Goal: Task Accomplishment & Management: Manage account settings

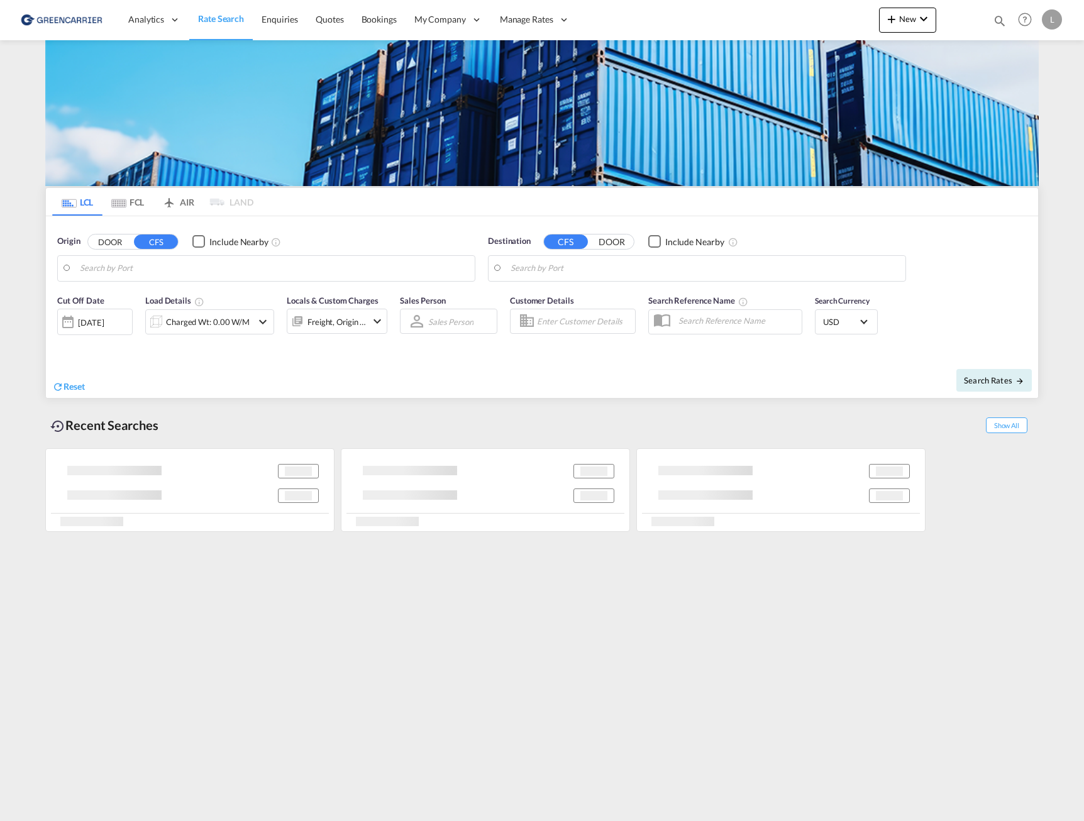
type input "Oslo, NOOSL"
type input "Miami, FL, USMIA"
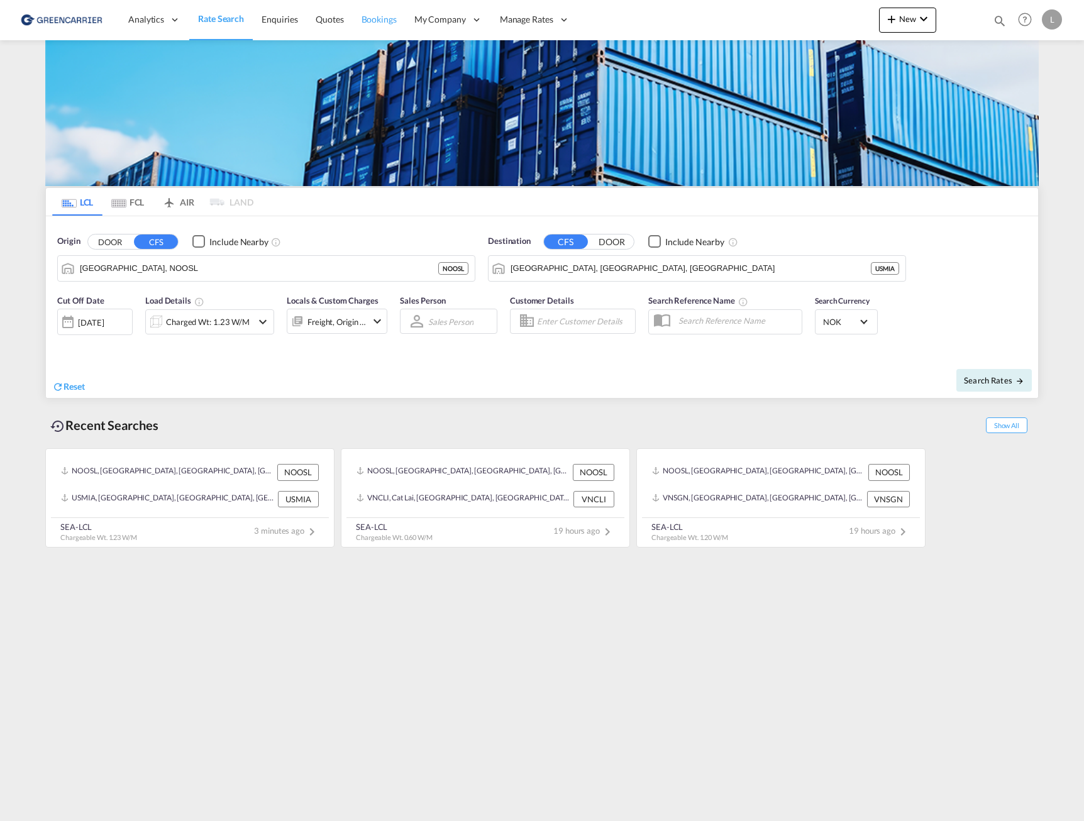
click at [368, 16] on span "Bookings" at bounding box center [378, 19] width 35 height 11
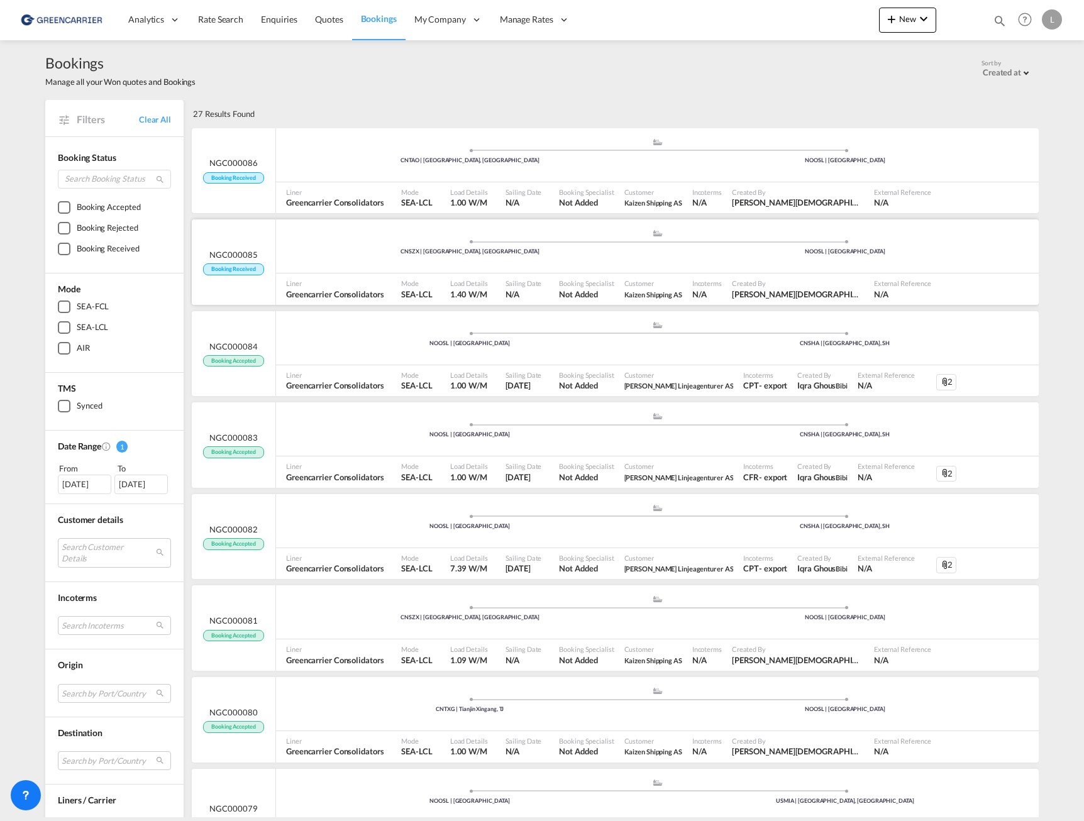
click at [428, 263] on div ".a{fill:#aaa8ad;} .a{fill:#aaa8ad;} CNSZX | Shenzhen, GD NOOSL | Oslo" at bounding box center [657, 248] width 762 height 38
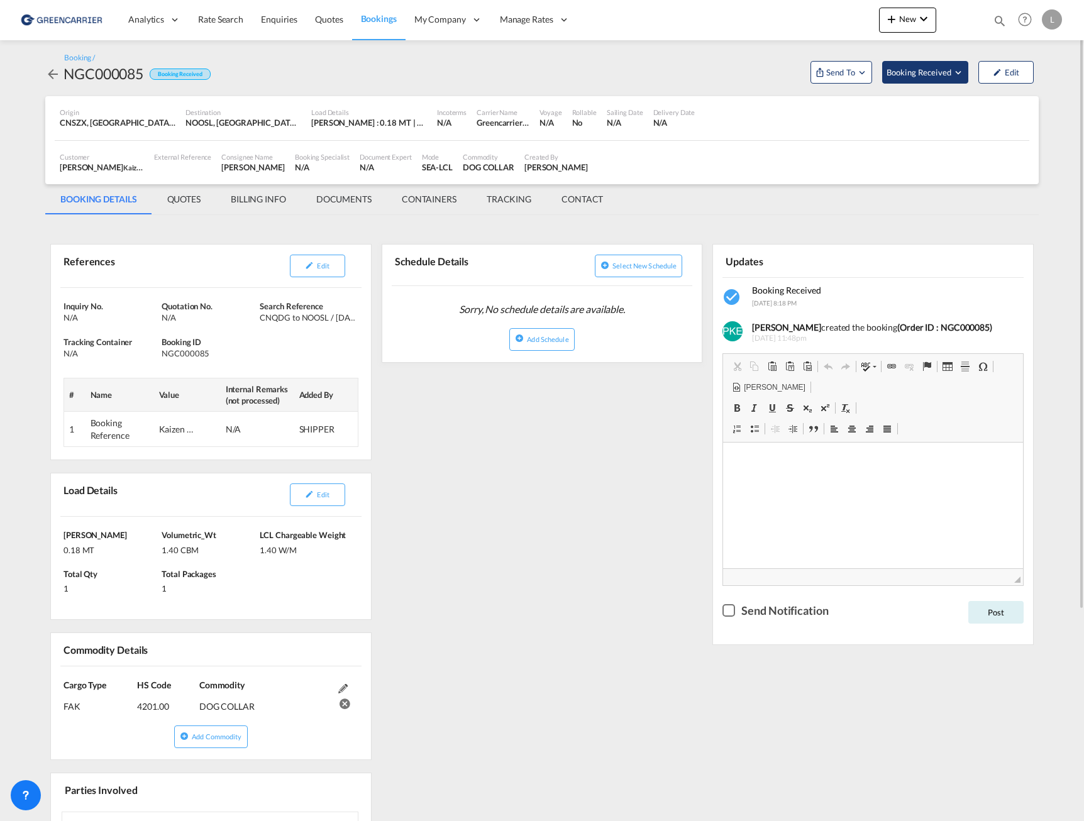
click at [906, 65] on button "Booking Received" at bounding box center [925, 72] width 86 height 23
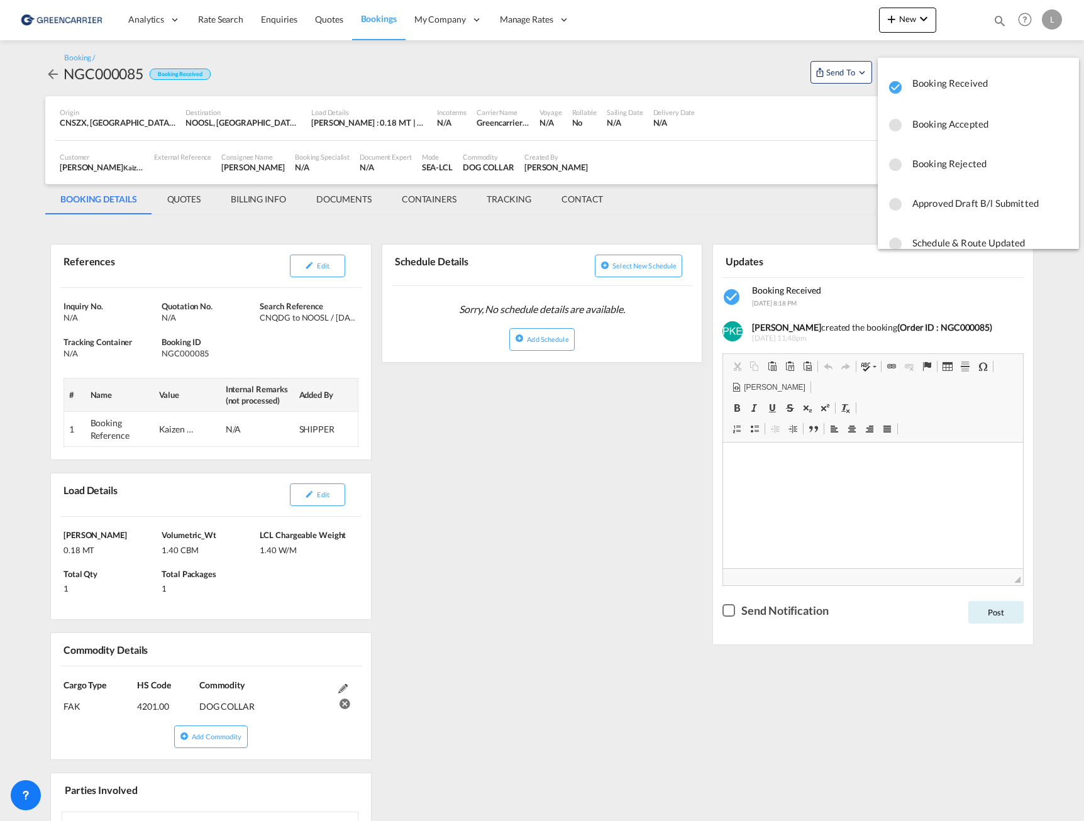
click at [958, 128] on span "Booking Accepted" at bounding box center [990, 124] width 156 height 23
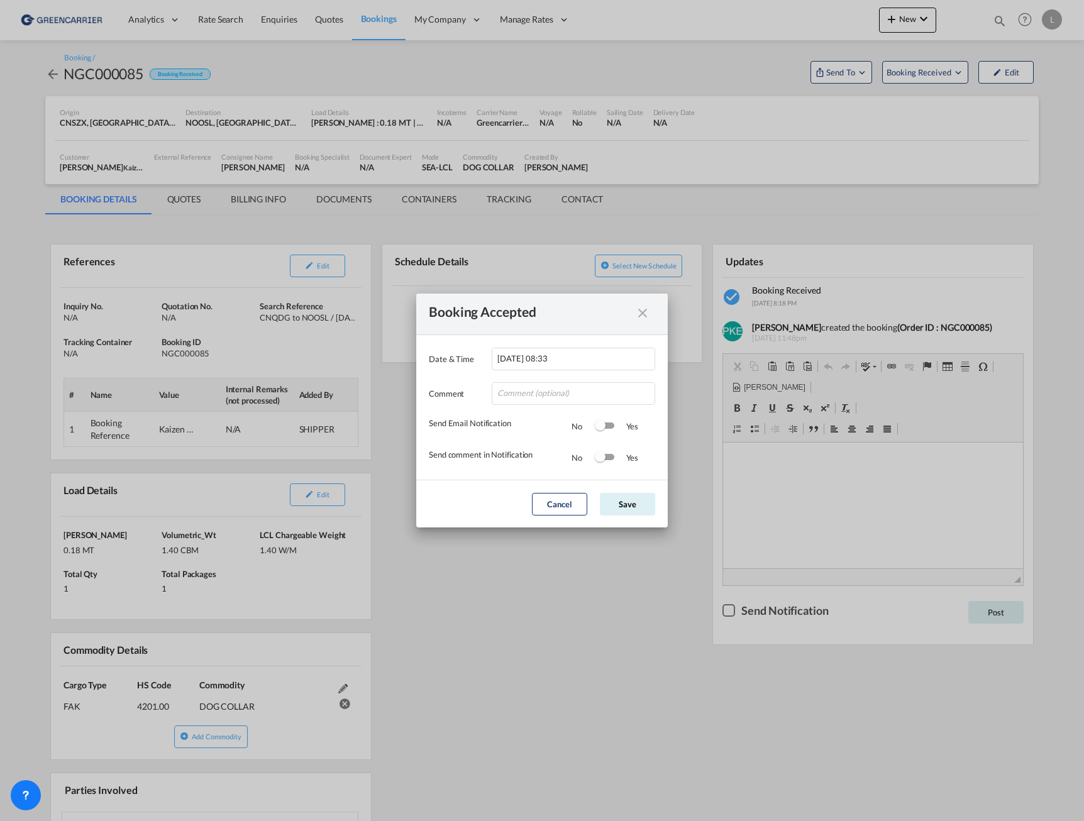
click at [603, 432] on div "Switch 1" at bounding box center [604, 426] width 19 height 15
click at [607, 465] on md-switch "Switch 2" at bounding box center [604, 457] width 19 height 19
click at [627, 507] on button "Save" at bounding box center [627, 504] width 55 height 23
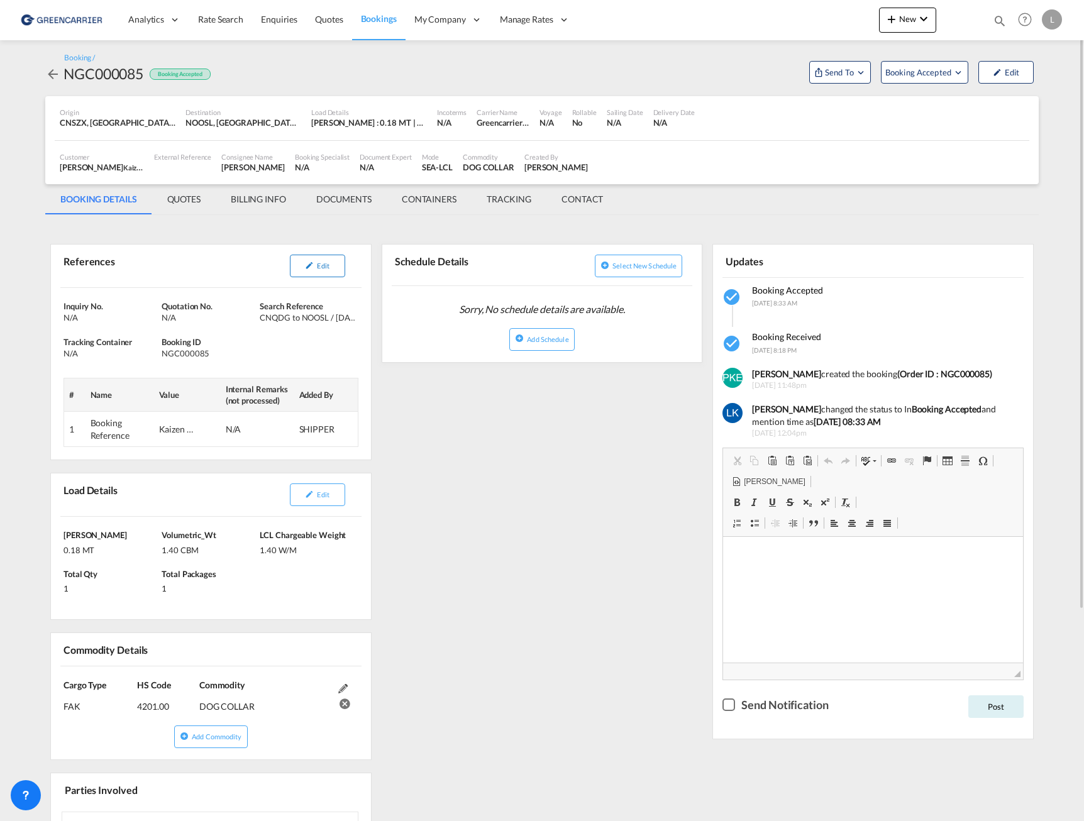
click at [311, 268] on md-icon "icon-pencil" at bounding box center [309, 265] width 9 height 9
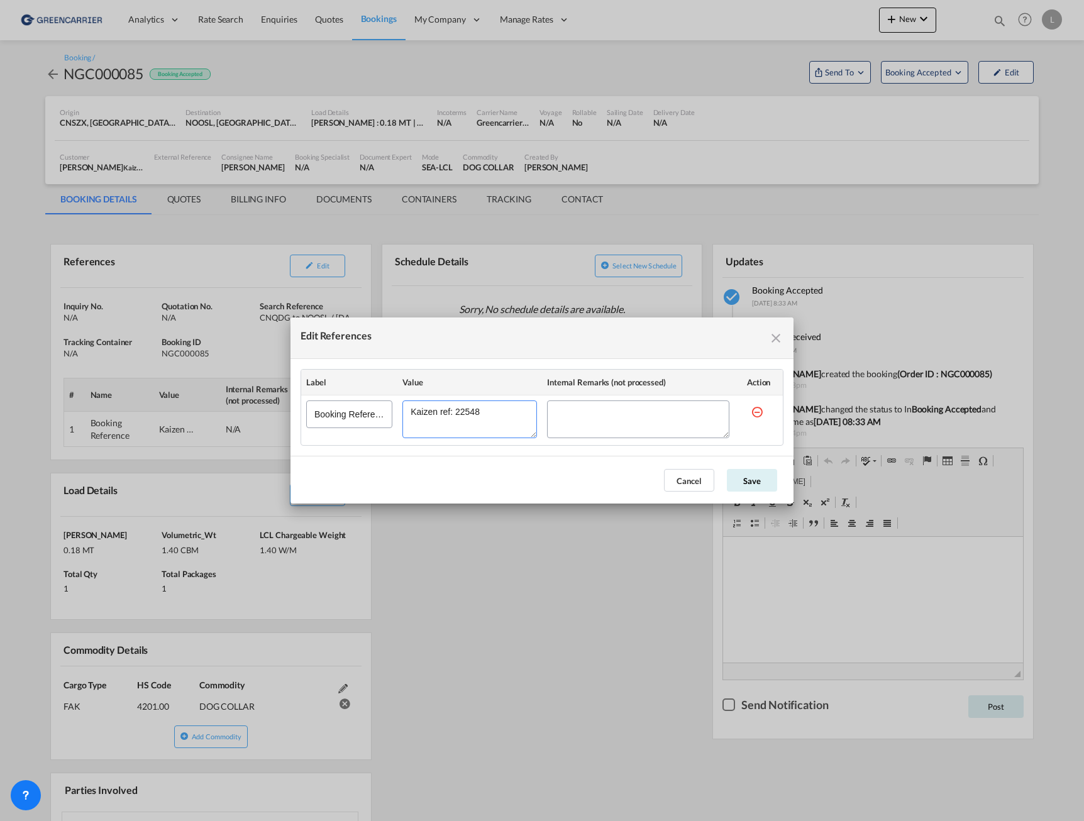
click at [477, 412] on textarea "Edit References" at bounding box center [469, 419] width 134 height 38
click at [777, 332] on md-icon "icon-close fg-AAA8AD cursor" at bounding box center [775, 338] width 15 height 15
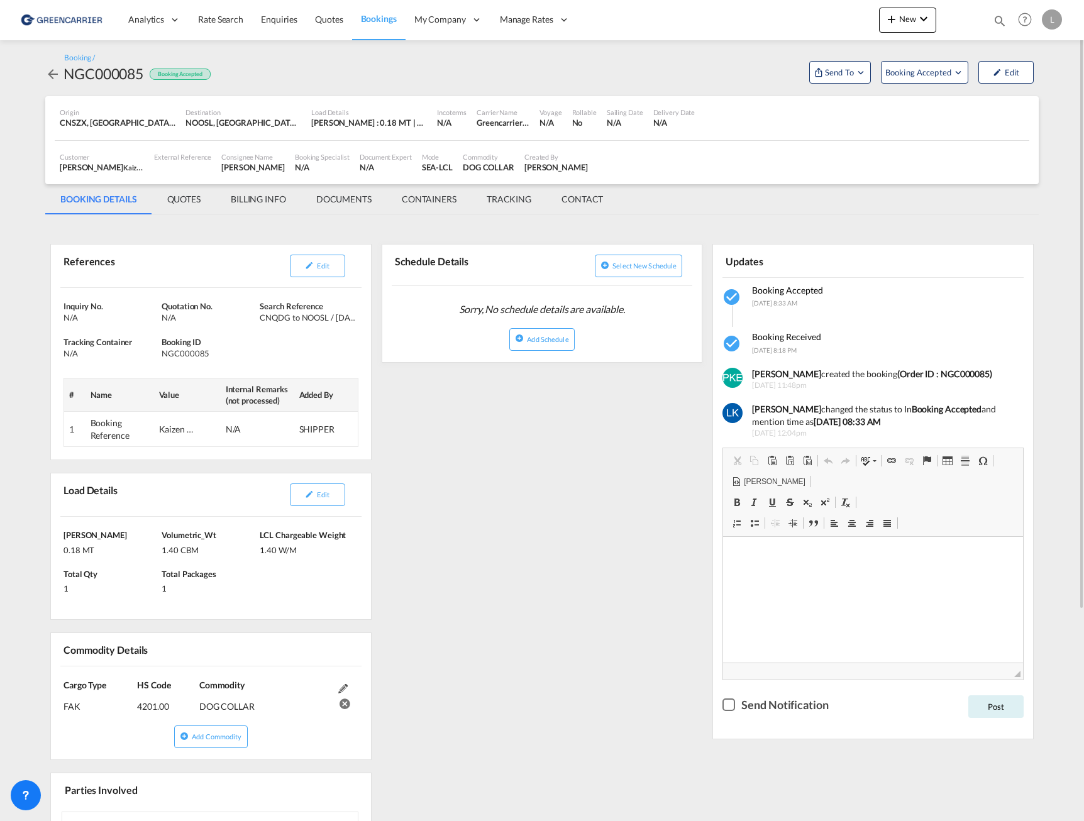
click at [193, 197] on md-tab-item "QUOTES" at bounding box center [183, 199] width 63 height 30
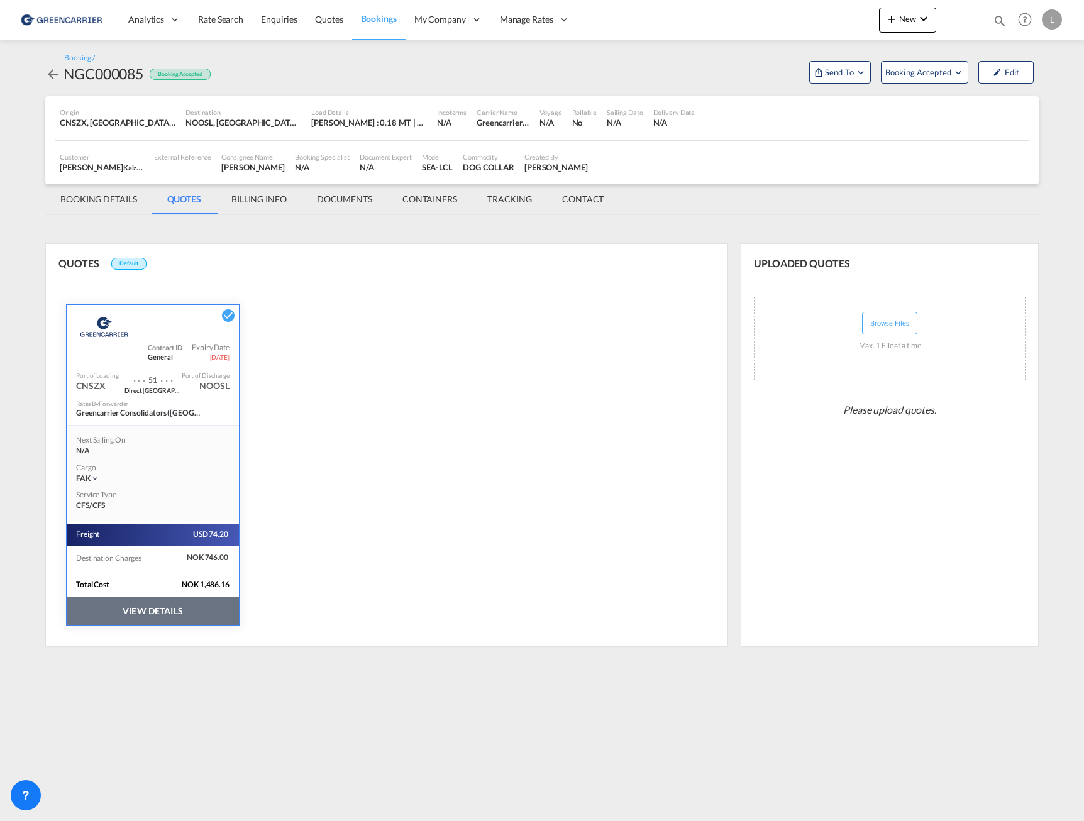
click at [258, 197] on md-tab-item "BILLING INFO" at bounding box center [258, 199] width 85 height 30
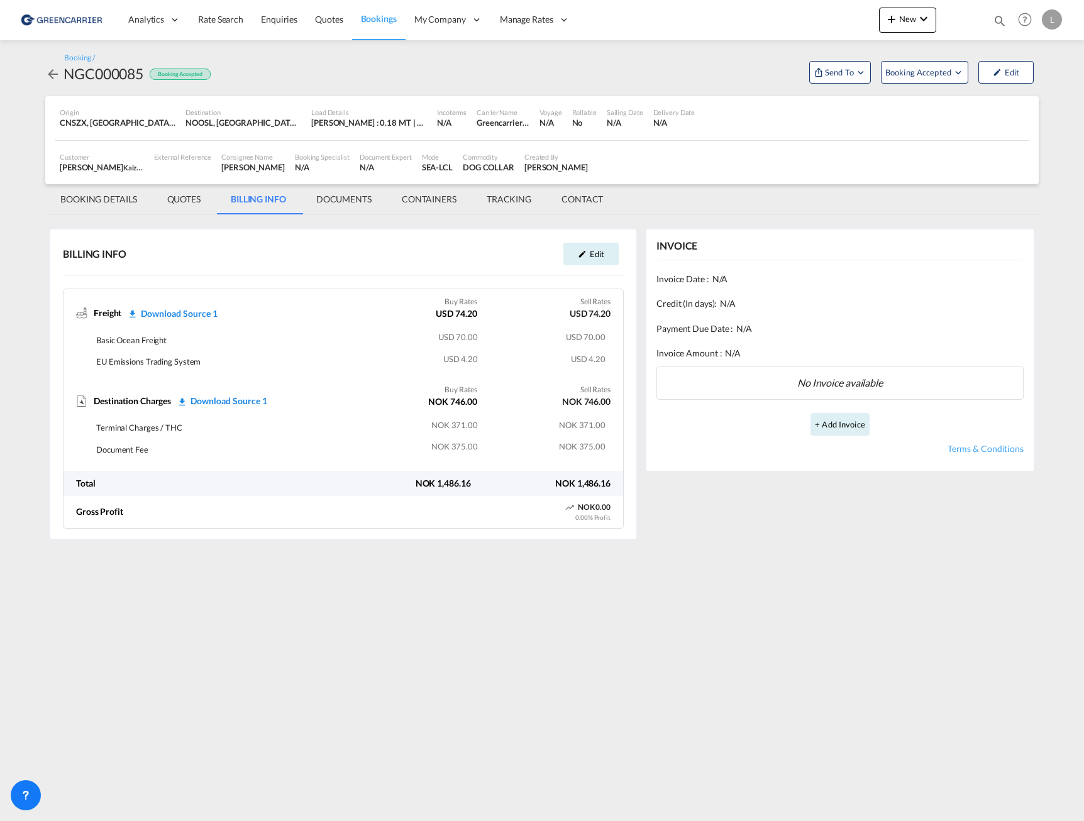
click at [74, 203] on md-tab-item "BOOKING DETAILS" at bounding box center [98, 199] width 107 height 30
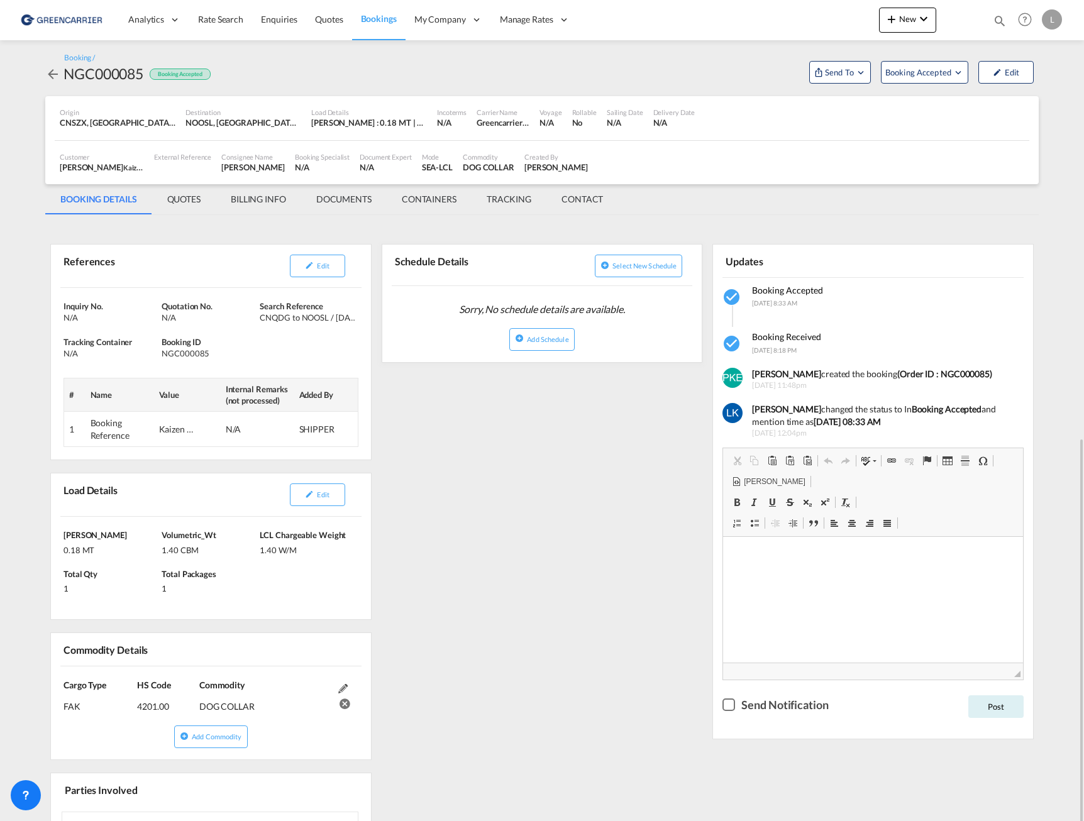
scroll to position [285, 0]
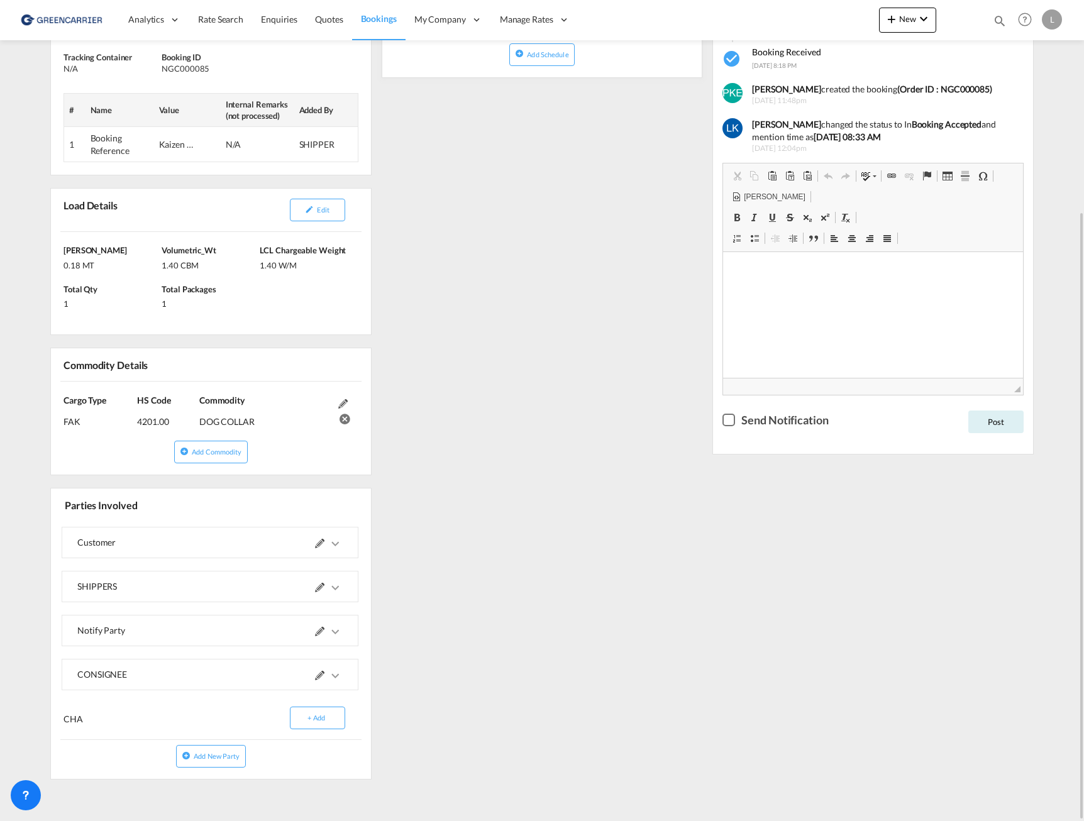
click at [332, 590] on md-icon "icons/ic_keyboard_arrow_right_black_24px.svg" at bounding box center [334, 587] width 15 height 15
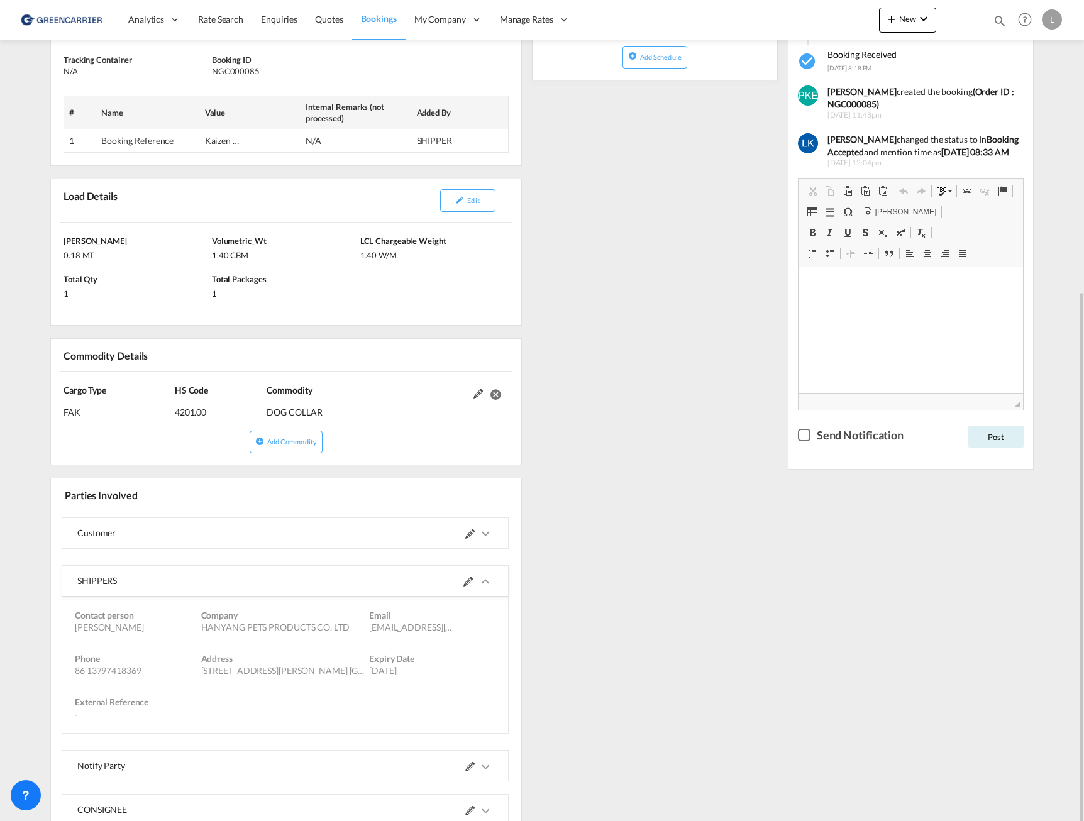
scroll to position [345, 0]
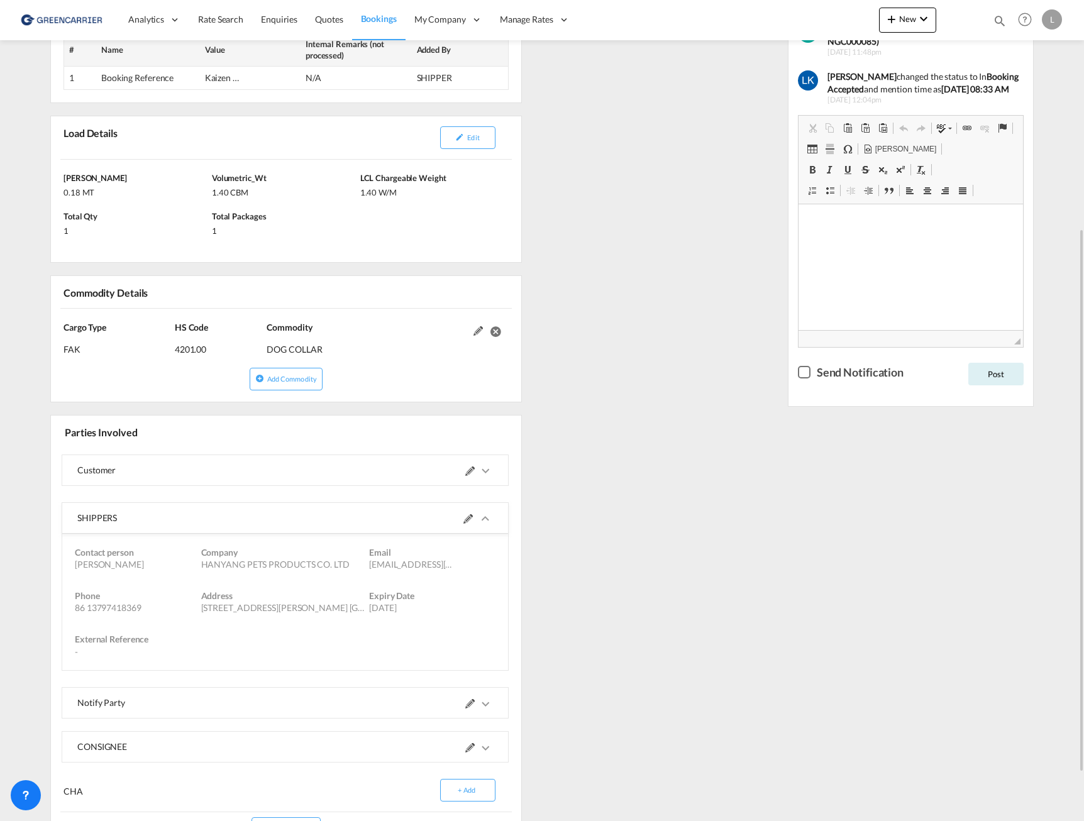
click at [463, 518] on md-icon at bounding box center [467, 518] width 9 height 9
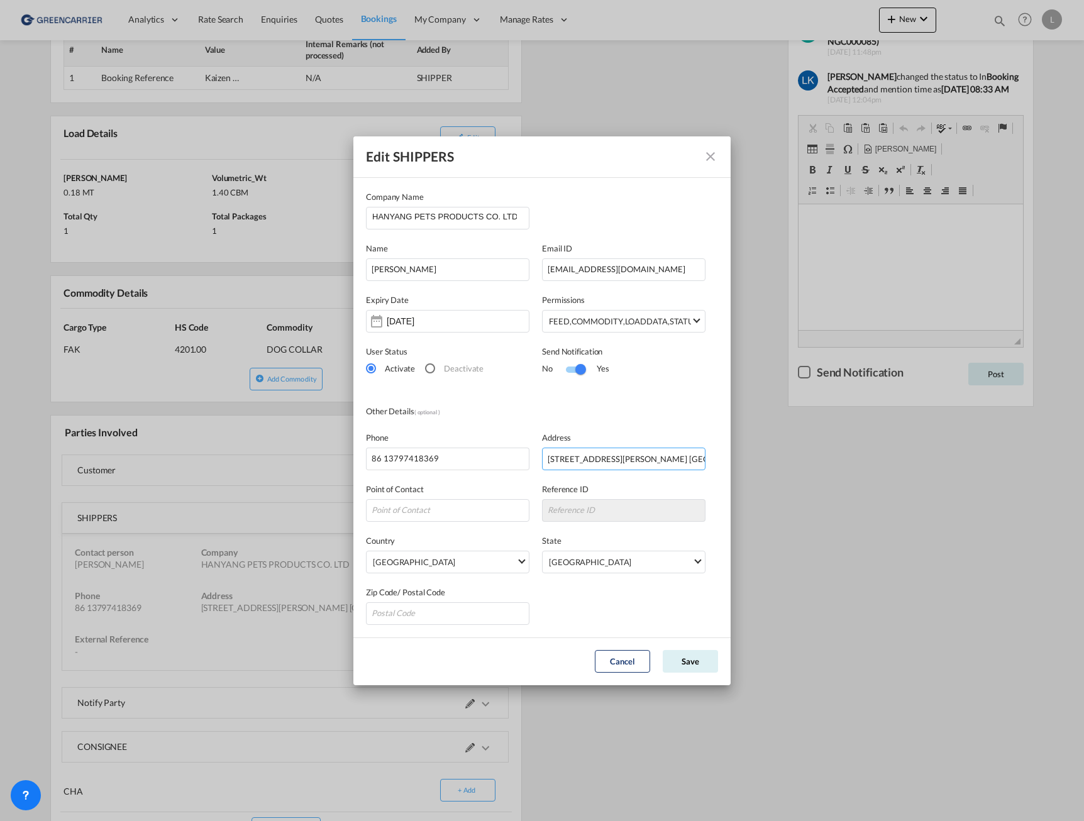
scroll to position [0, 167]
drag, startPoint x: 547, startPoint y: 458, endPoint x: 808, endPoint y: 460, distance: 260.2
click at [808, 460] on div "Edit SHIPPERS Company Name HANYANG PETS PRODUCTS CO. LTD Name Renesmee Tang Ema…" at bounding box center [542, 410] width 1084 height 821
click at [710, 161] on md-icon "icon-close" at bounding box center [710, 156] width 15 height 15
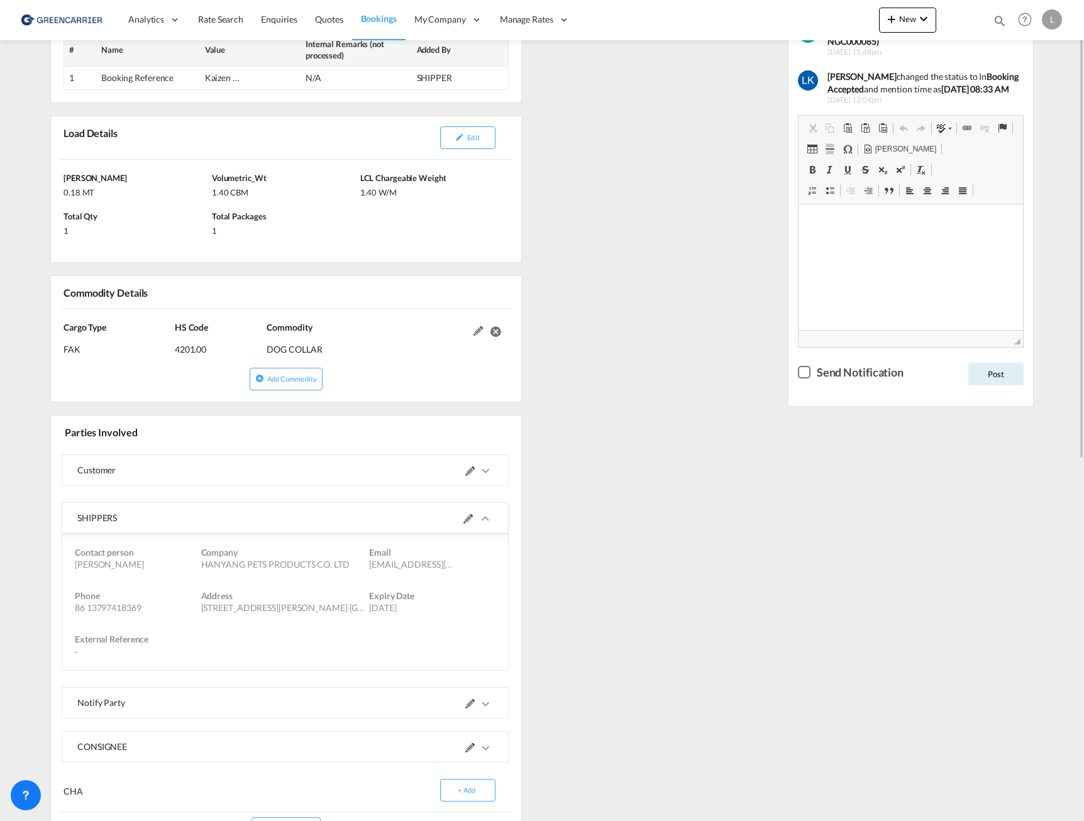
scroll to position [31, 0]
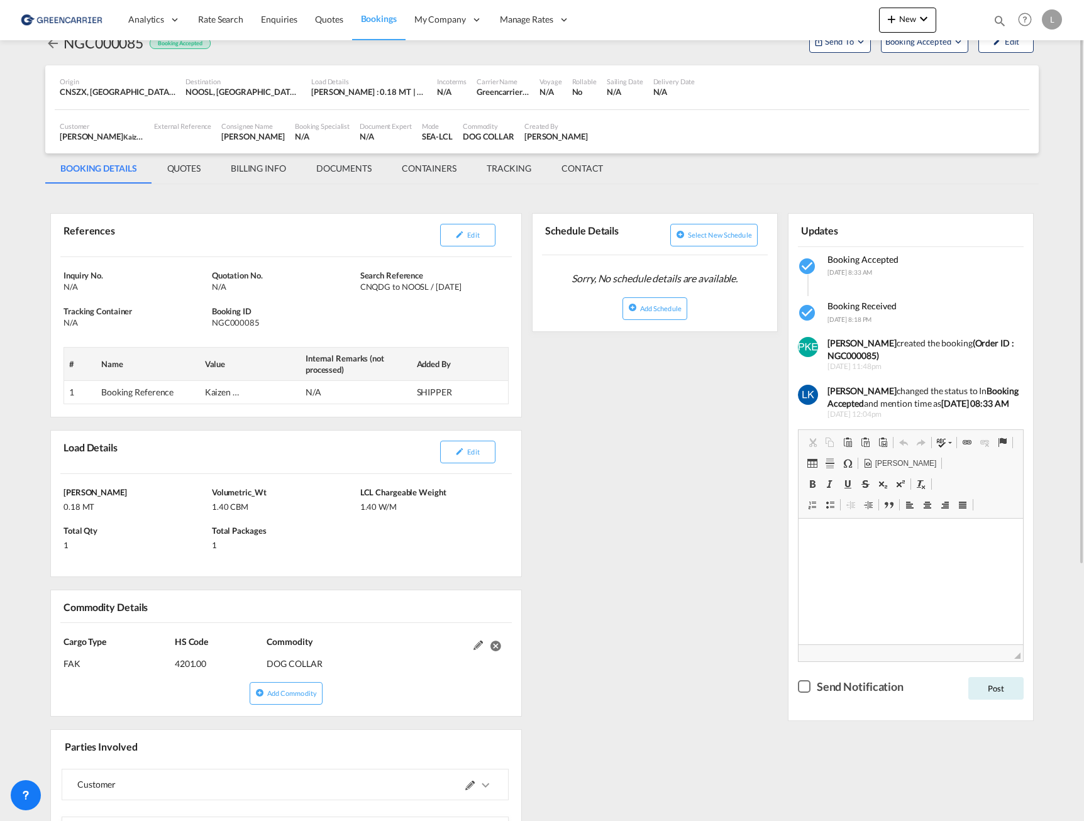
click at [212, 283] on div "N/A" at bounding box center [284, 286] width 145 height 11
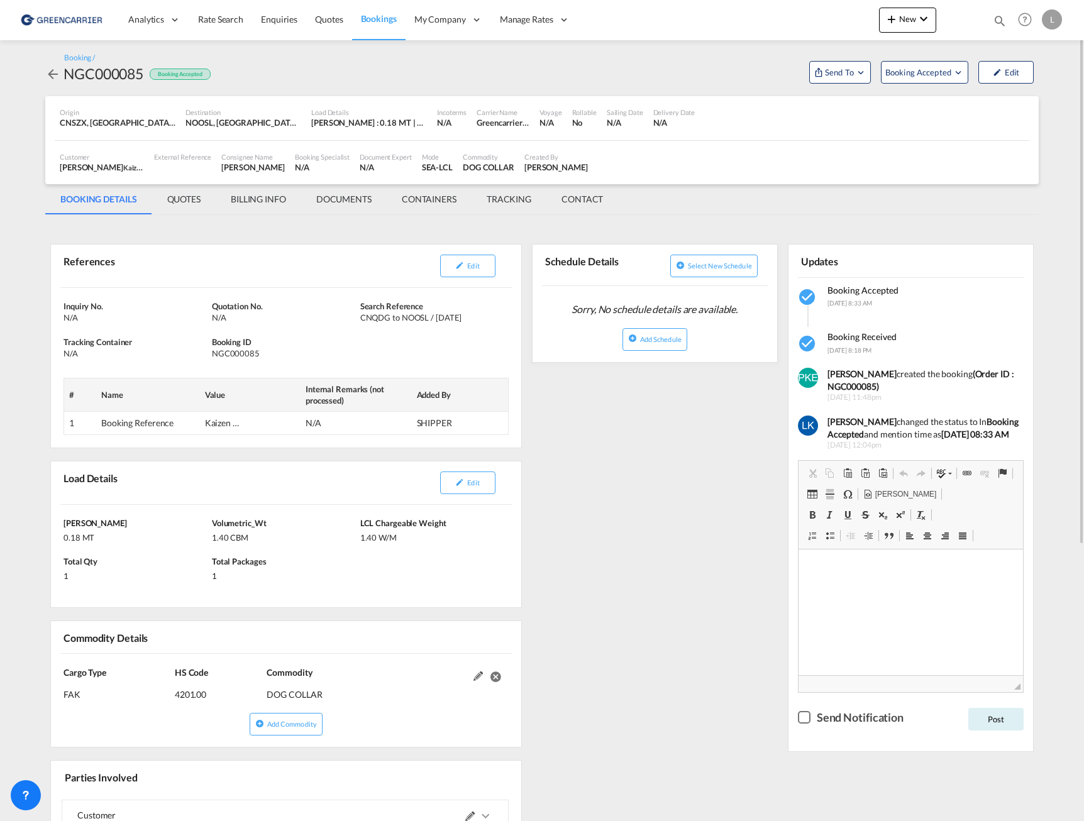
click at [177, 197] on md-tab-item "QUOTES" at bounding box center [183, 199] width 63 height 30
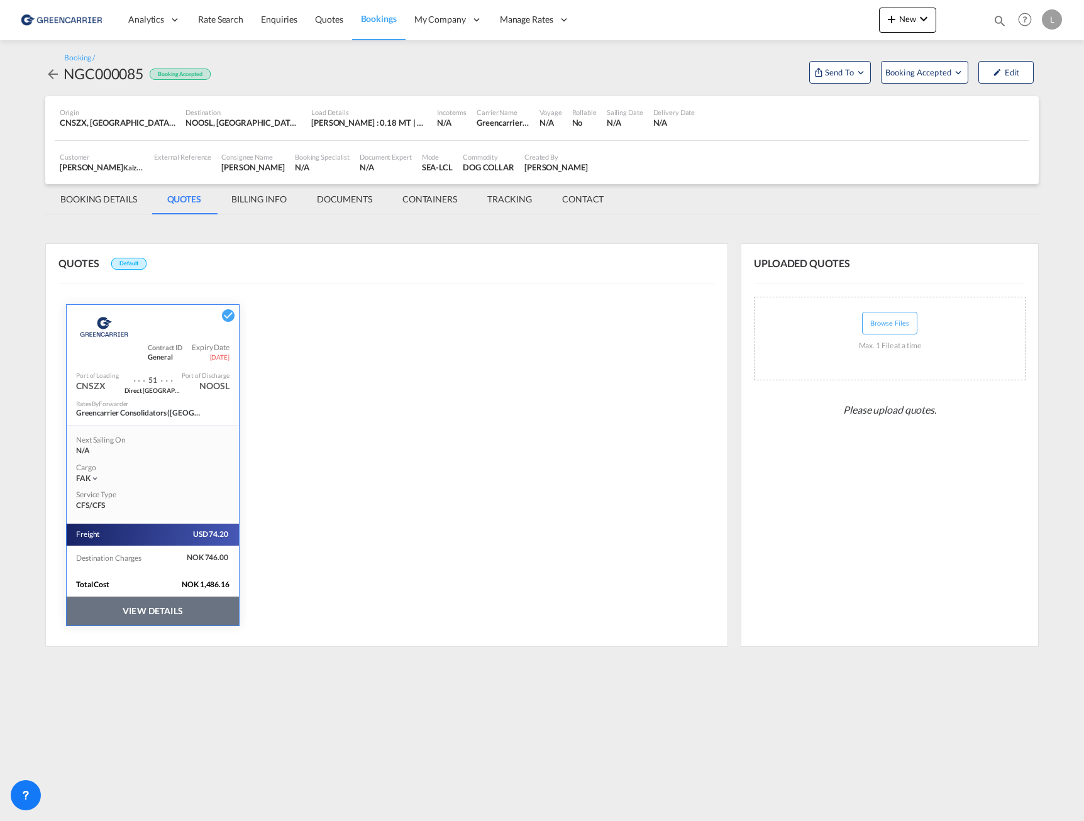
click at [128, 197] on md-tab-item "BOOKING DETAILS" at bounding box center [98, 199] width 107 height 30
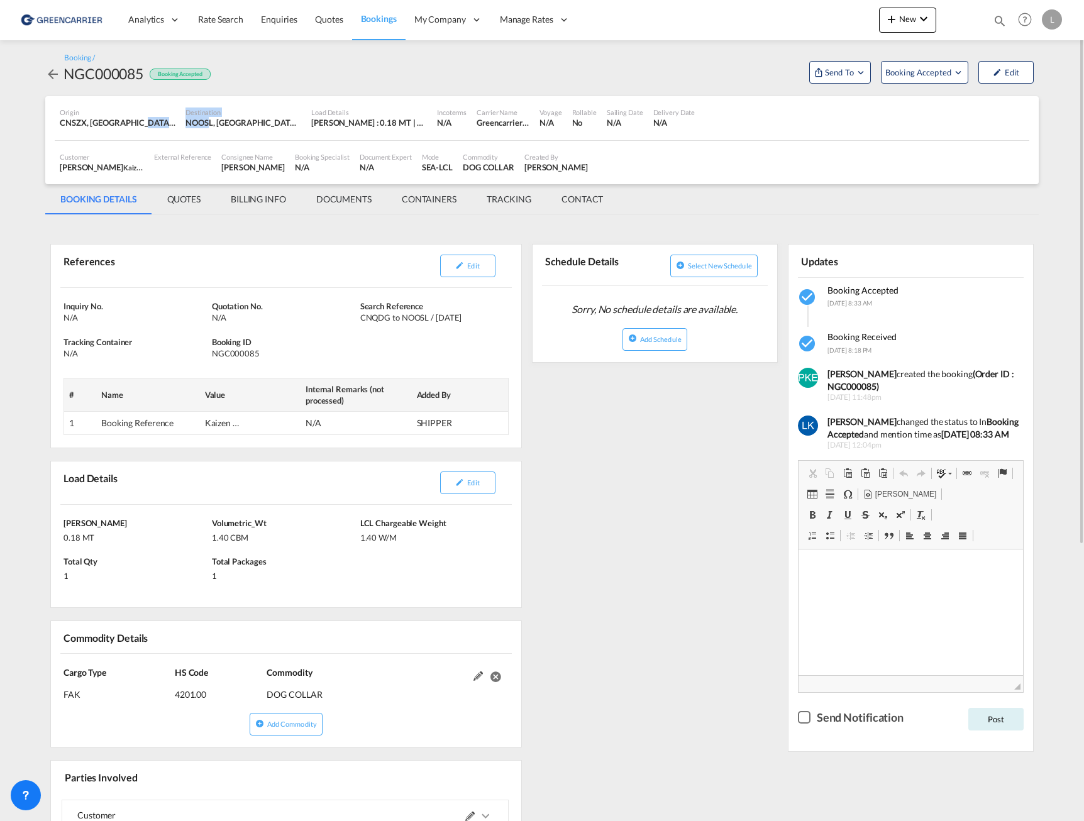
drag, startPoint x: 139, startPoint y: 120, endPoint x: 210, endPoint y: 126, distance: 71.2
click at [210, 126] on div "Origin CNSZX, Shenzhen, GD, China, Greater China & Far East Asia, Asia Pacific …" at bounding box center [542, 118] width 974 height 44
drag, startPoint x: 210, startPoint y: 126, endPoint x: 156, endPoint y: 128, distance: 54.1
click at [156, 128] on div "CNSZX, Shenzhen, GD, China, Greater China & Far East Asia, Asia Pacific" at bounding box center [118, 122] width 116 height 11
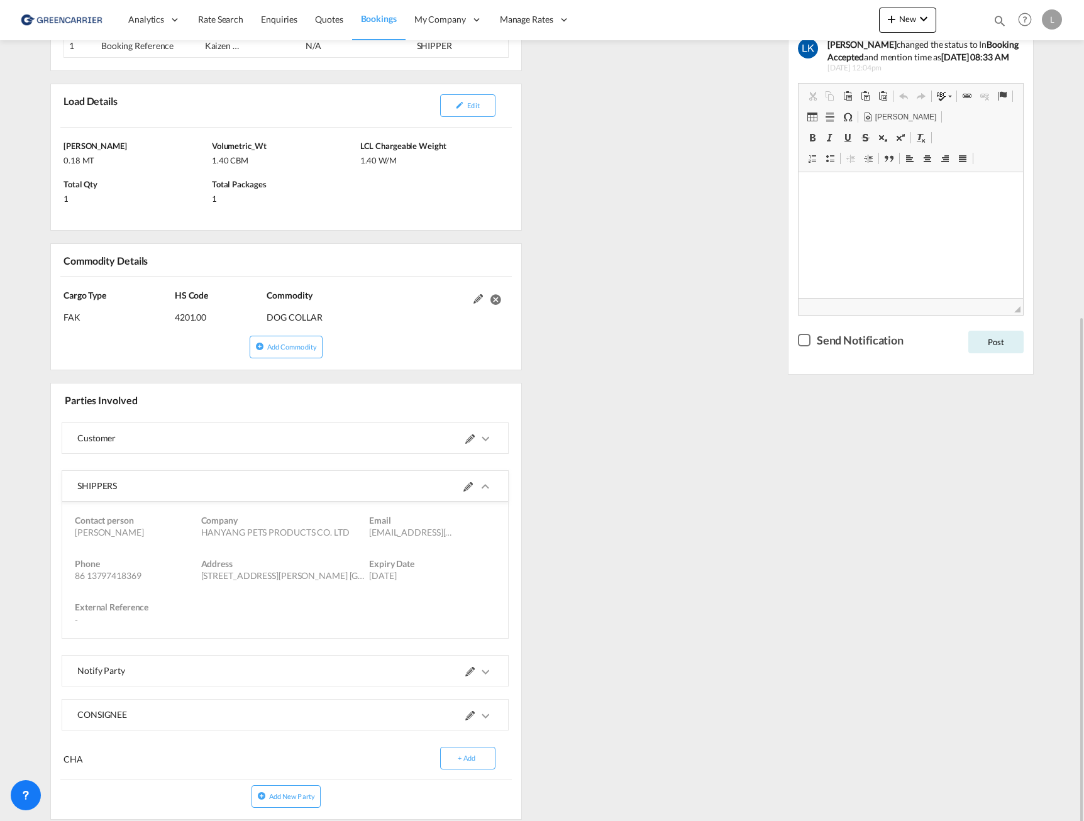
scroll to position [417, 0]
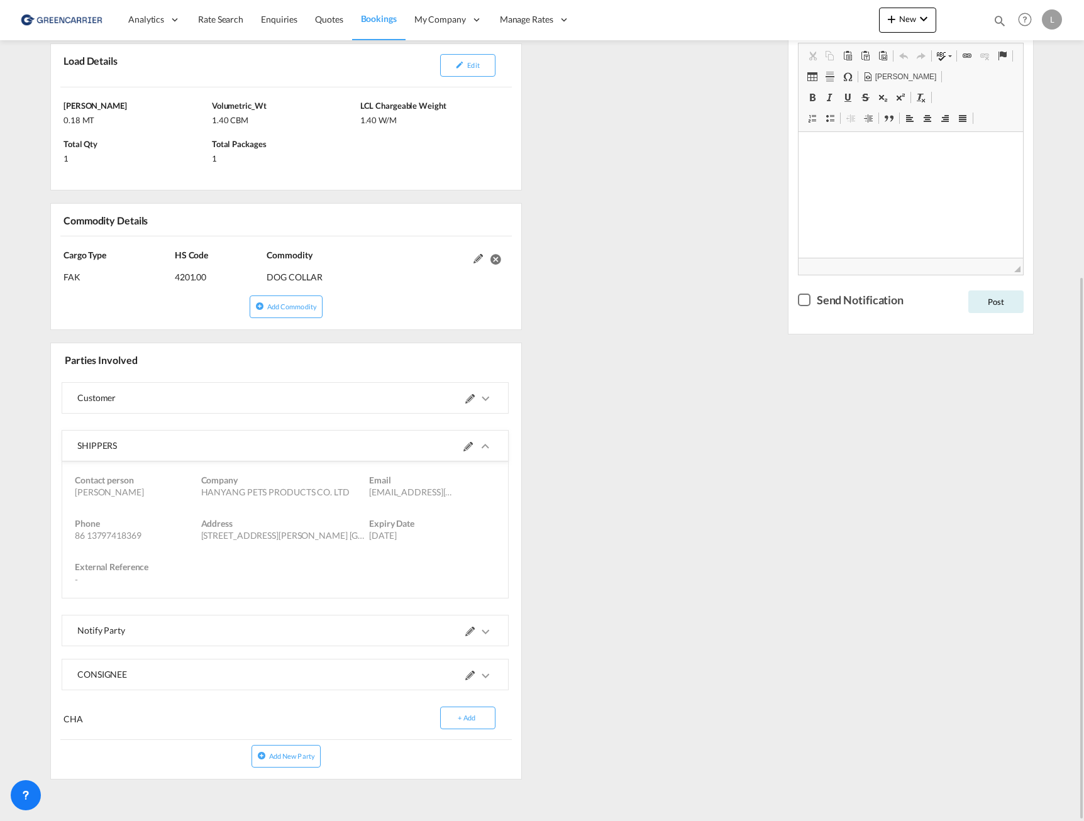
drag, startPoint x: 77, startPoint y: 444, endPoint x: 180, endPoint y: 590, distance: 179.1
click at [180, 590] on md-expansion-panel-expanded "SHIPPERS Contact person Renesmee Tang Company HANYANG PETS PRODUCTS CO. LTD Ema…" at bounding box center [285, 515] width 446 height 168
copy md-expansion-panel-expanded "SHIPPERS Contact person Renesmee Tang Company HANYANG PETS PRODUCTS CO. LTD Ema…"
click at [478, 674] on md-icon "icons/ic_keyboard_arrow_right_black_24px.svg" at bounding box center [485, 675] width 15 height 15
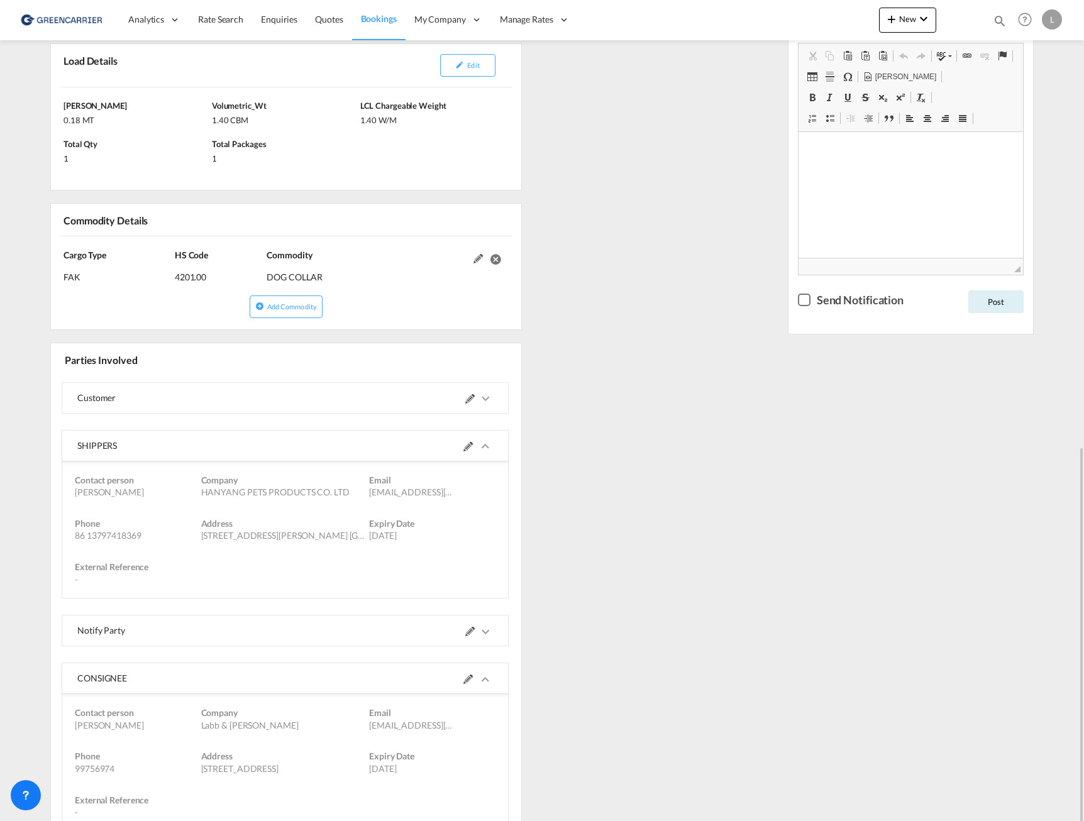
scroll to position [563, 0]
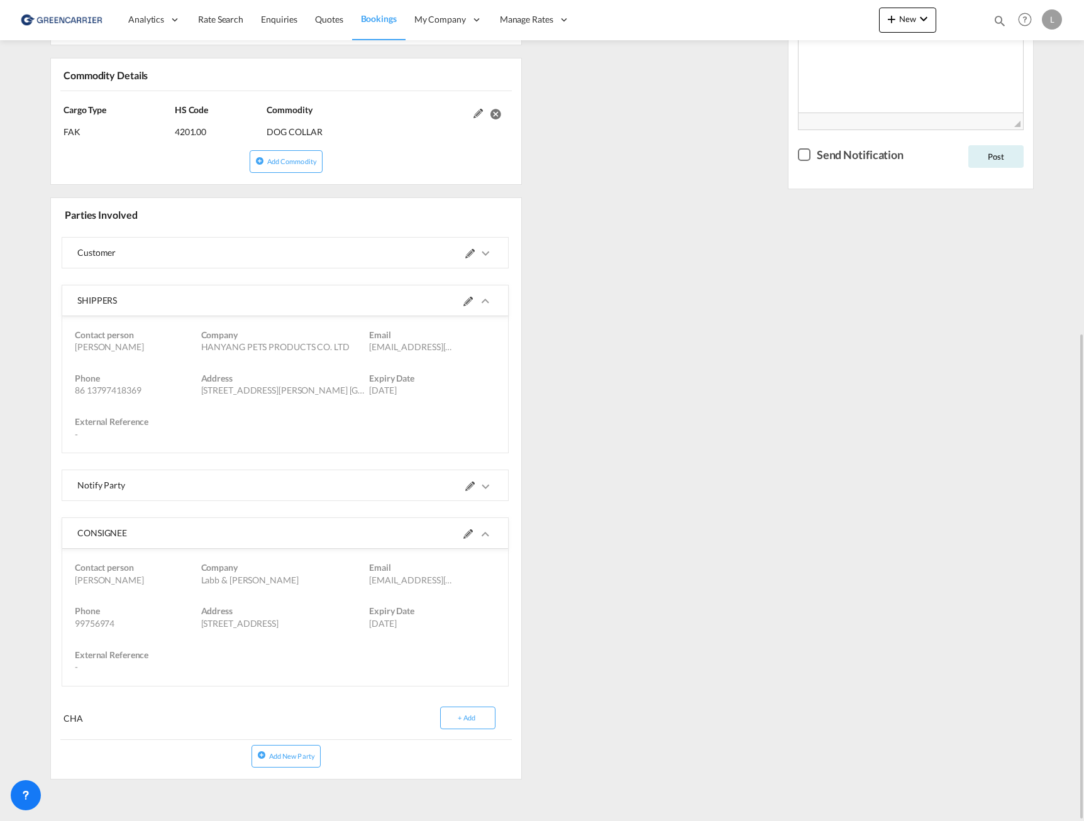
drag, startPoint x: 78, startPoint y: 532, endPoint x: 360, endPoint y: 673, distance: 315.4
click at [360, 673] on md-expansion-panel-expanded "CONSIGNEE Contact person Emilie Tangen Nekkøy Company Labb & Lyng Nekkøy Email …" at bounding box center [285, 602] width 446 height 168
copy md-expansion-panel-expanded "CONSIGNEE Contact person Emilie Tangen Nekkøy Company Labb & Lyng Nekkøy Email …"
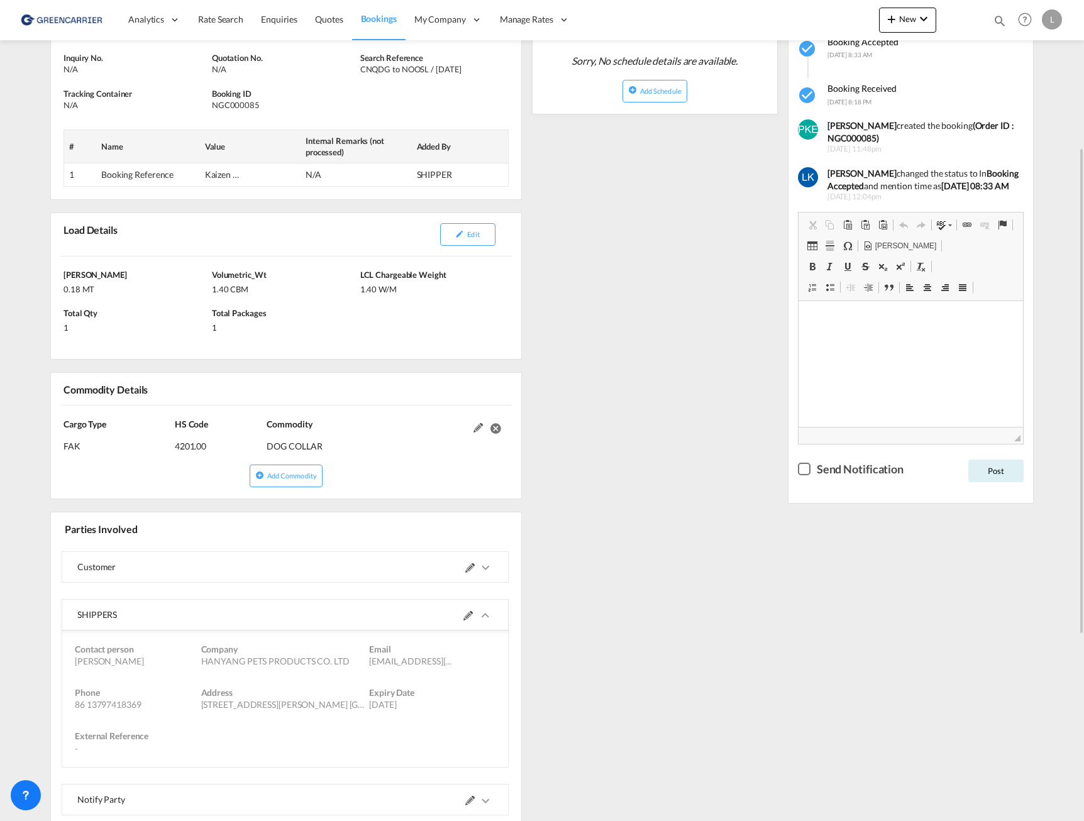
scroll to position [123, 0]
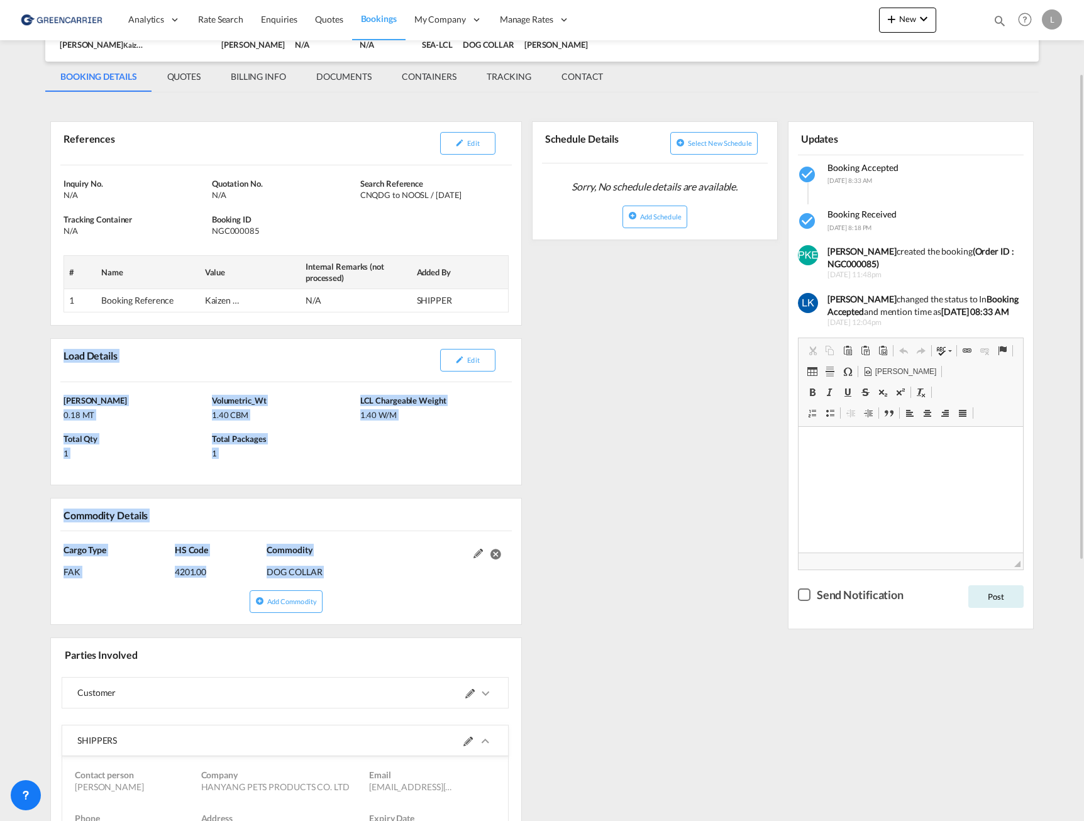
drag, startPoint x: 65, startPoint y: 356, endPoint x: 437, endPoint y: 606, distance: 447.8
click at [437, 606] on div "References Edit Inquiry No. N/A Quotation No. N/A Search Reference CNQDG to NOO…" at bounding box center [285, 664] width 481 height 1121
copy div "Load Details Edit Gross Wt 0.18 MT Volumetric_Wt 1.40 CBM LCL Chargeable Weight…"
click at [381, 430] on div "Gross Wt 0.18 MT Volumetric_Wt 1.40 CBM LCL Chargeable Weight 1.40 W/M Total Qt…" at bounding box center [286, 433] width 470 height 102
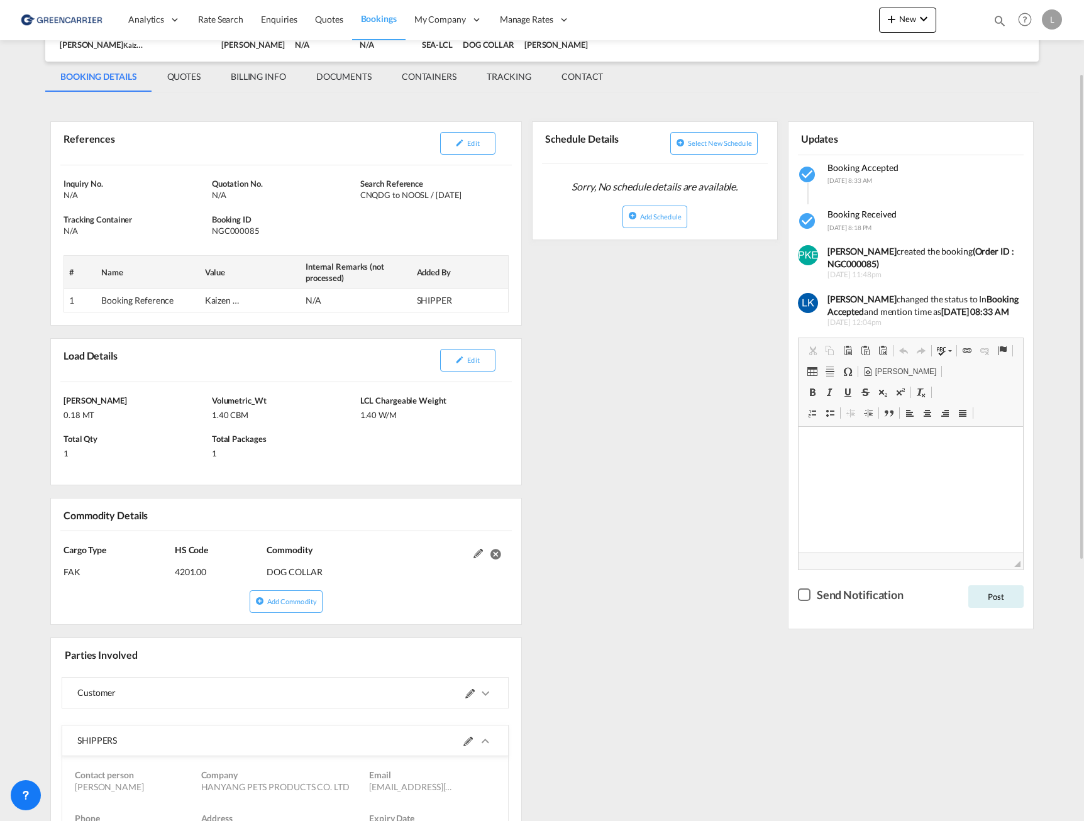
scroll to position [60, 0]
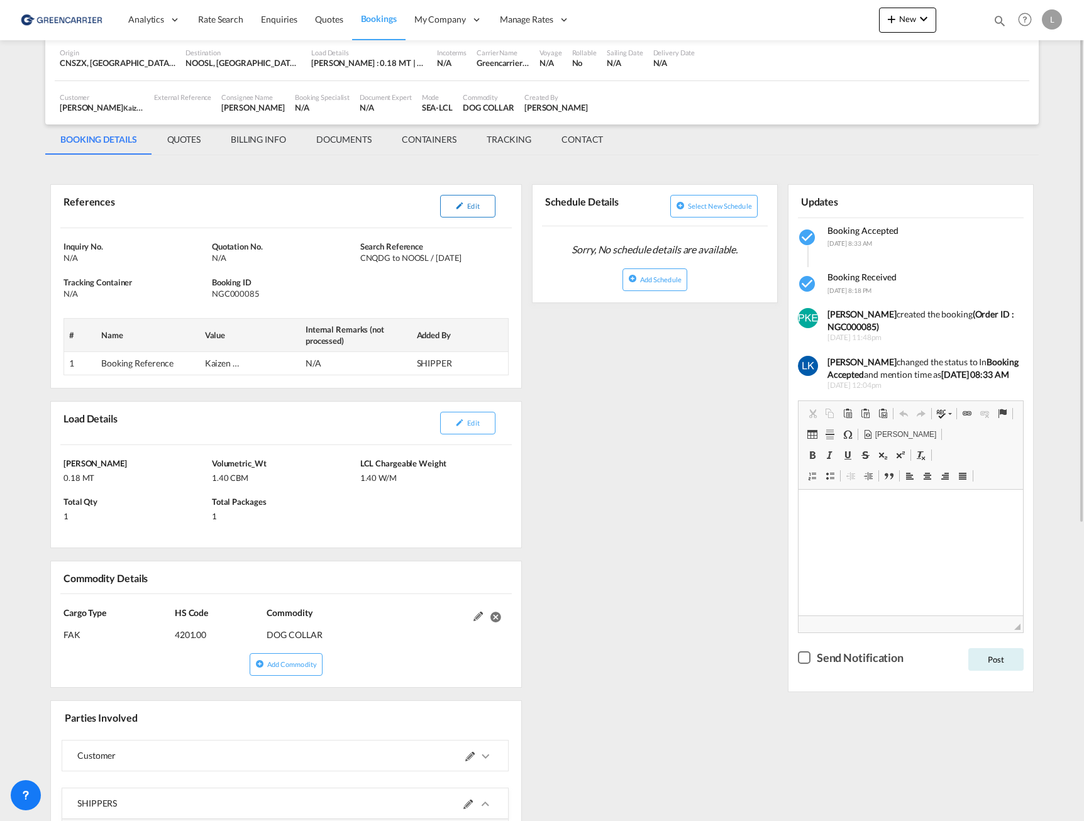
click at [440, 204] on button "Edit" at bounding box center [467, 206] width 55 height 23
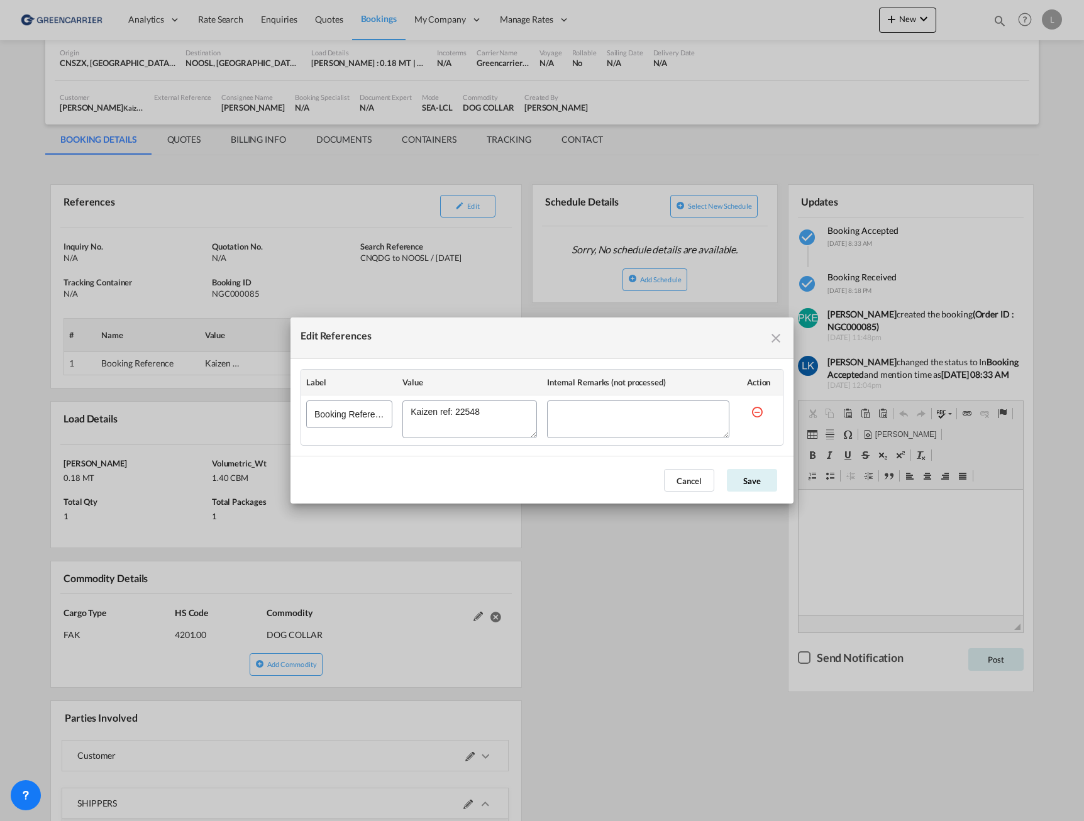
click at [775, 335] on md-icon "icon-close fg-AAA8AD cursor" at bounding box center [775, 338] width 15 height 15
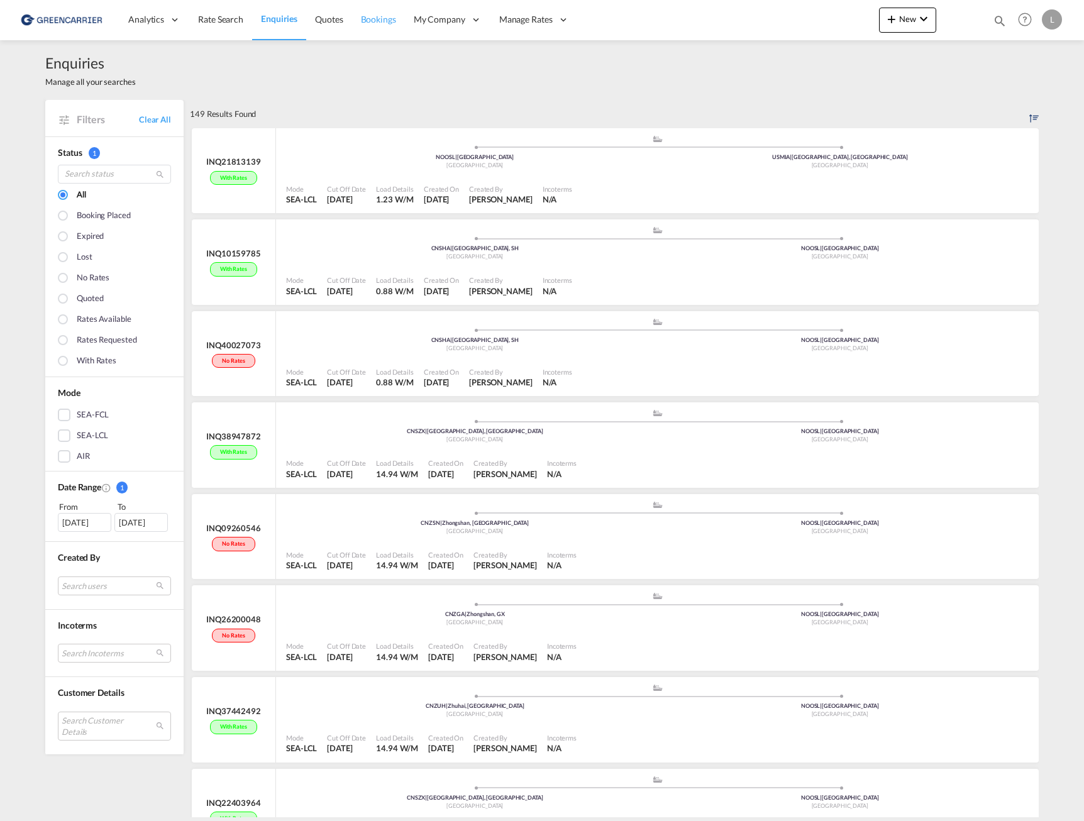
click at [366, 23] on span "Bookings" at bounding box center [378, 19] width 35 height 11
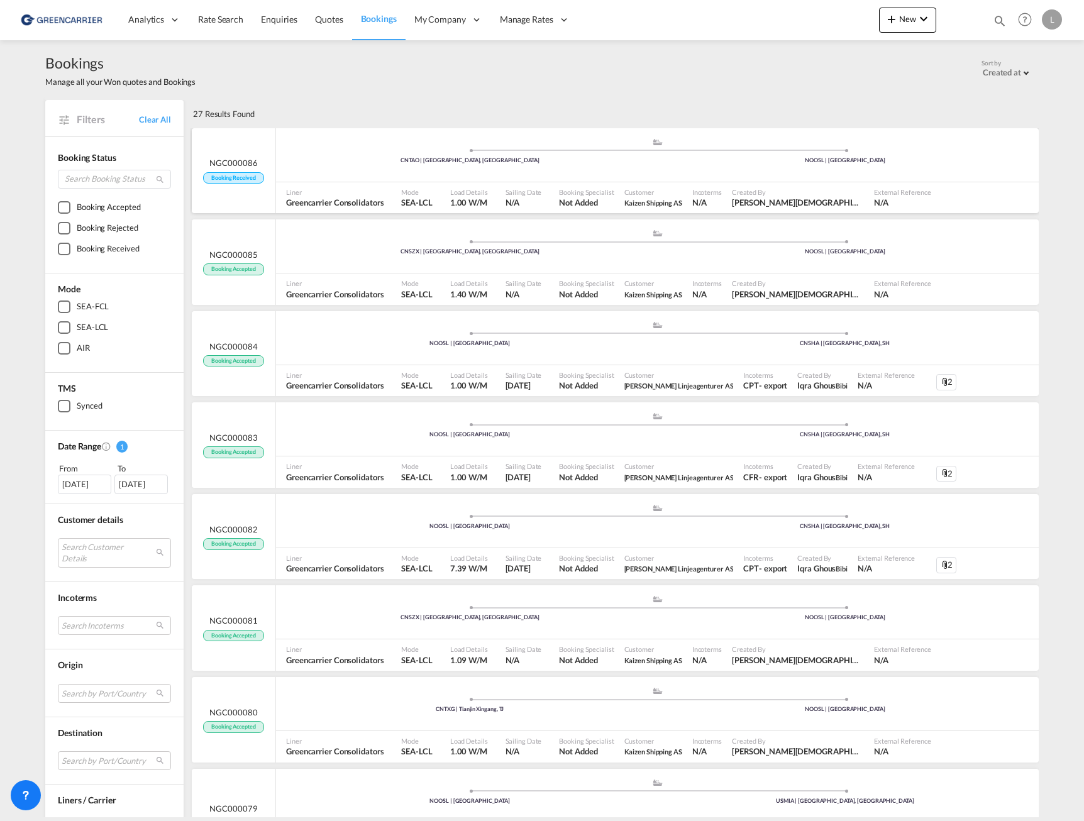
click at [469, 172] on div ".a{fill:#aaa8ad;} .a{fill:#aaa8ad;} CNTAO | [GEOGRAPHIC_DATA], [GEOGRAPHIC_DATA…" at bounding box center [657, 157] width 762 height 38
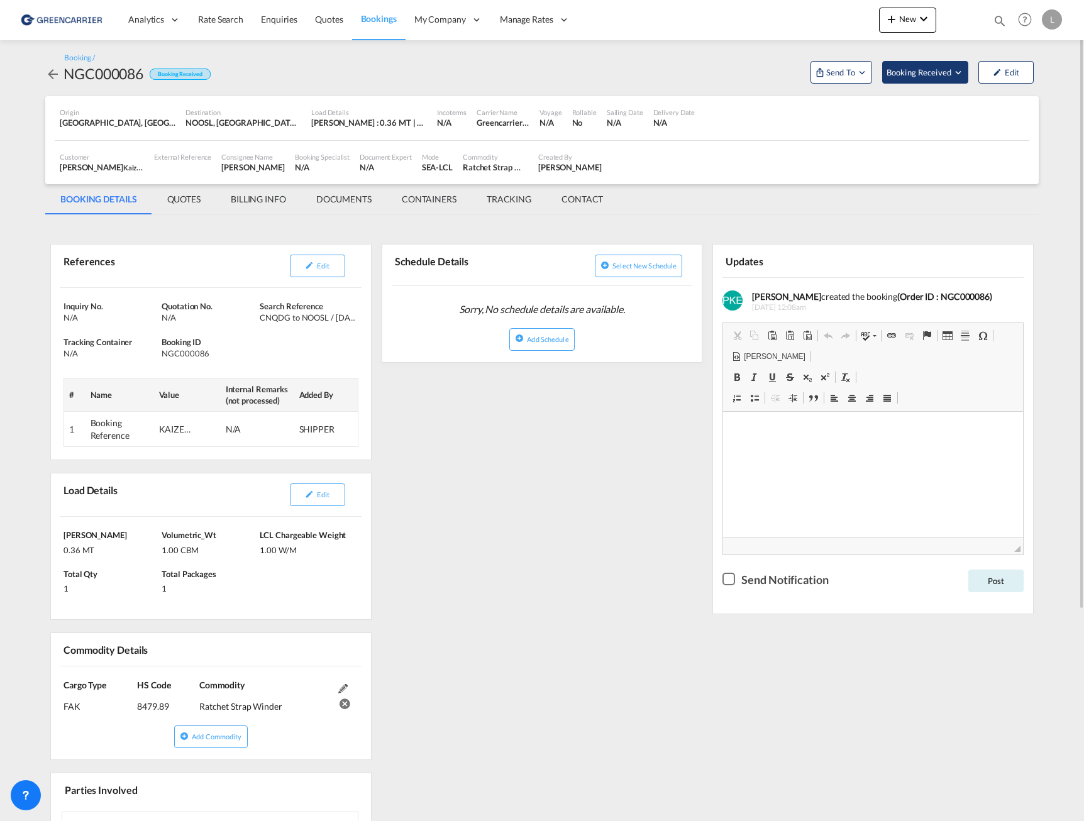
click at [923, 73] on span "Booking Received" at bounding box center [919, 72] width 66 height 13
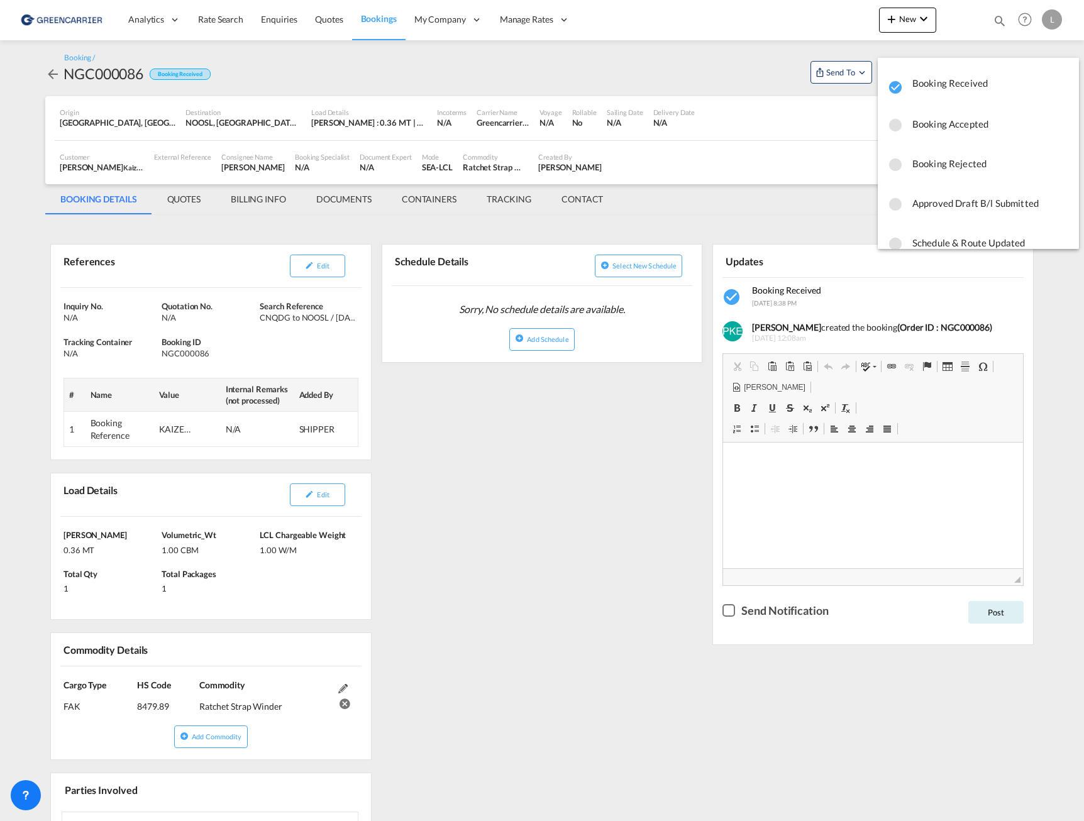
click at [966, 129] on span "Booking Accepted" at bounding box center [990, 124] width 156 height 23
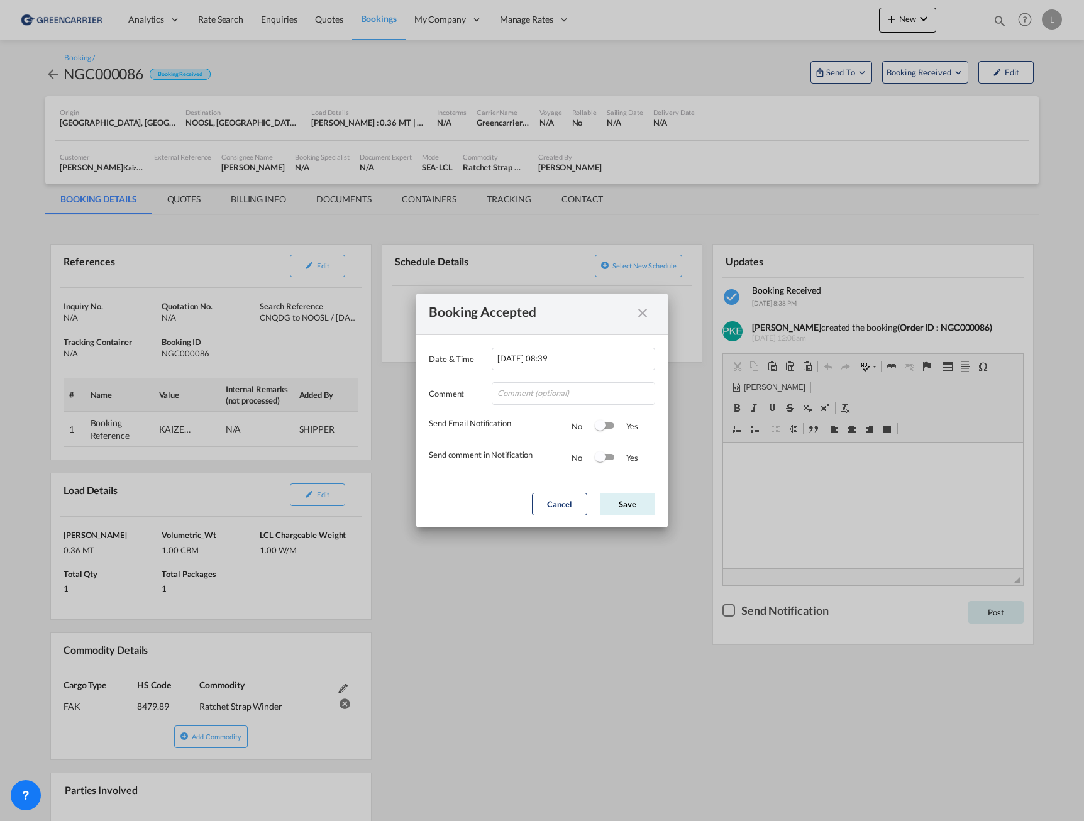
click at [598, 427] on div "Switch 1" at bounding box center [600, 425] width 11 height 11
click at [608, 461] on div "Switch 2" at bounding box center [604, 457] width 19 height 15
click at [634, 508] on button "Save" at bounding box center [627, 504] width 55 height 23
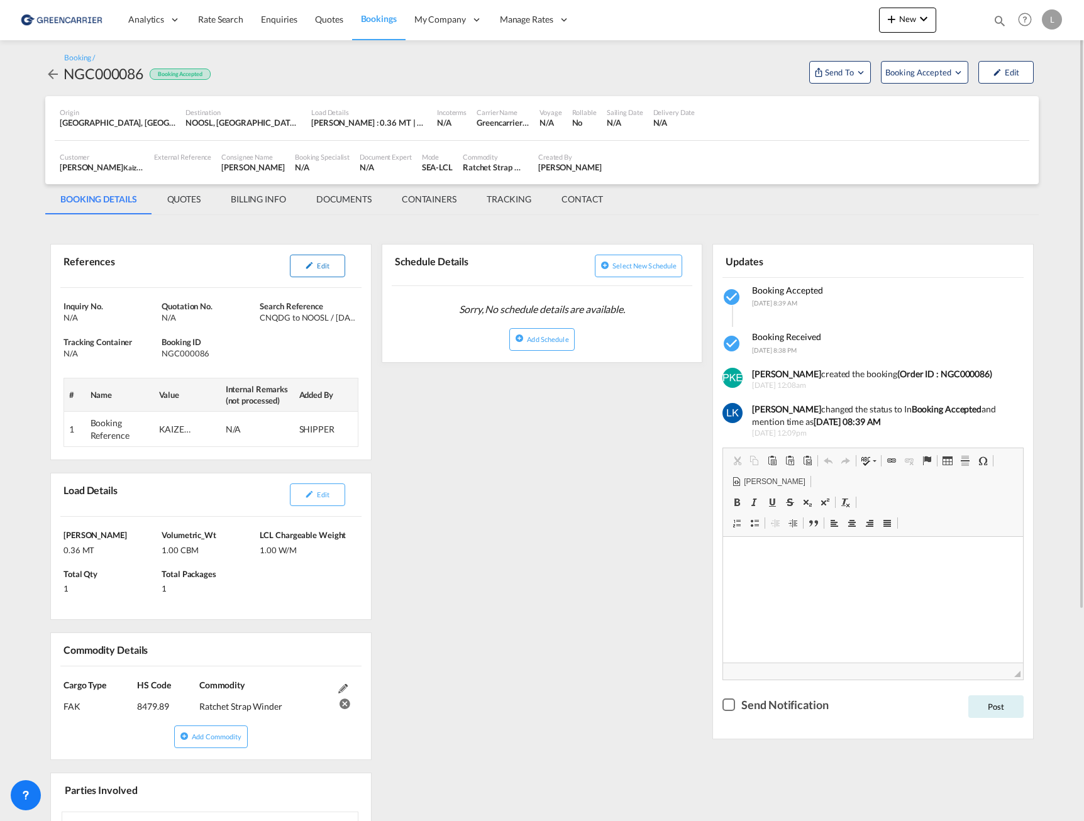
click at [314, 264] on button "Edit" at bounding box center [317, 266] width 55 height 23
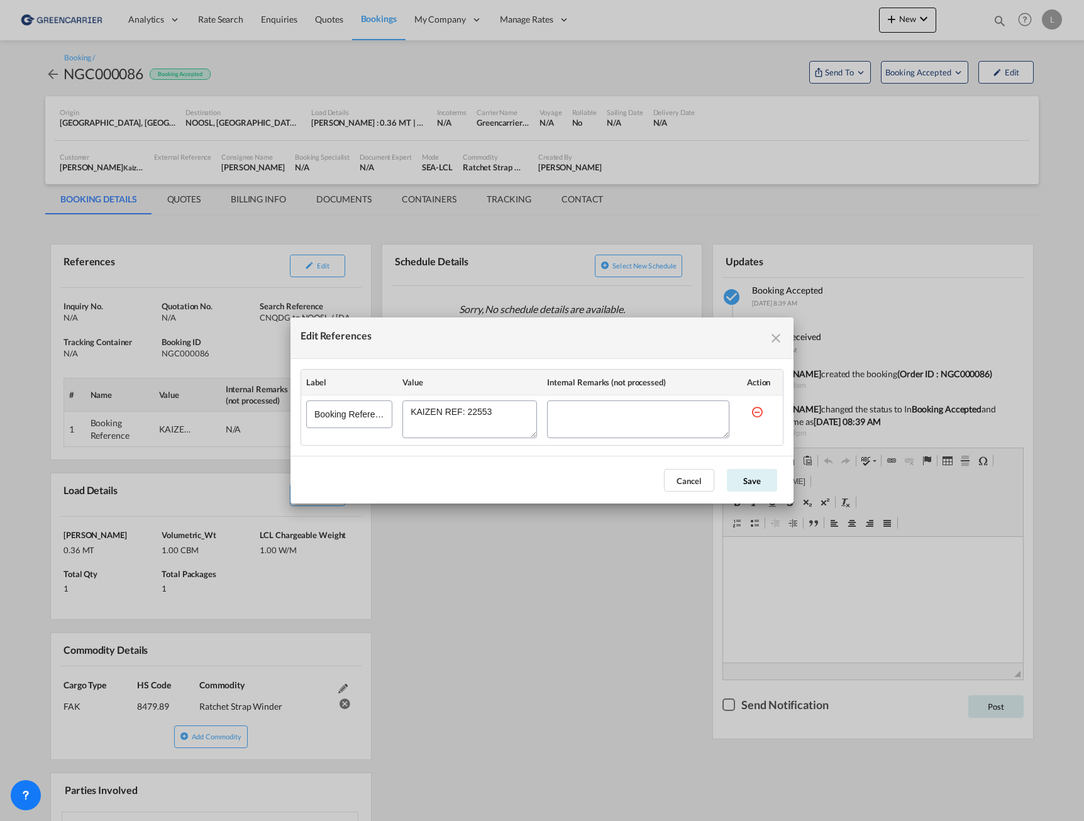
click at [480, 409] on textarea "Edit References" at bounding box center [469, 419] width 134 height 38
click at [778, 337] on md-icon "icon-close fg-AAA8AD cursor" at bounding box center [775, 338] width 15 height 15
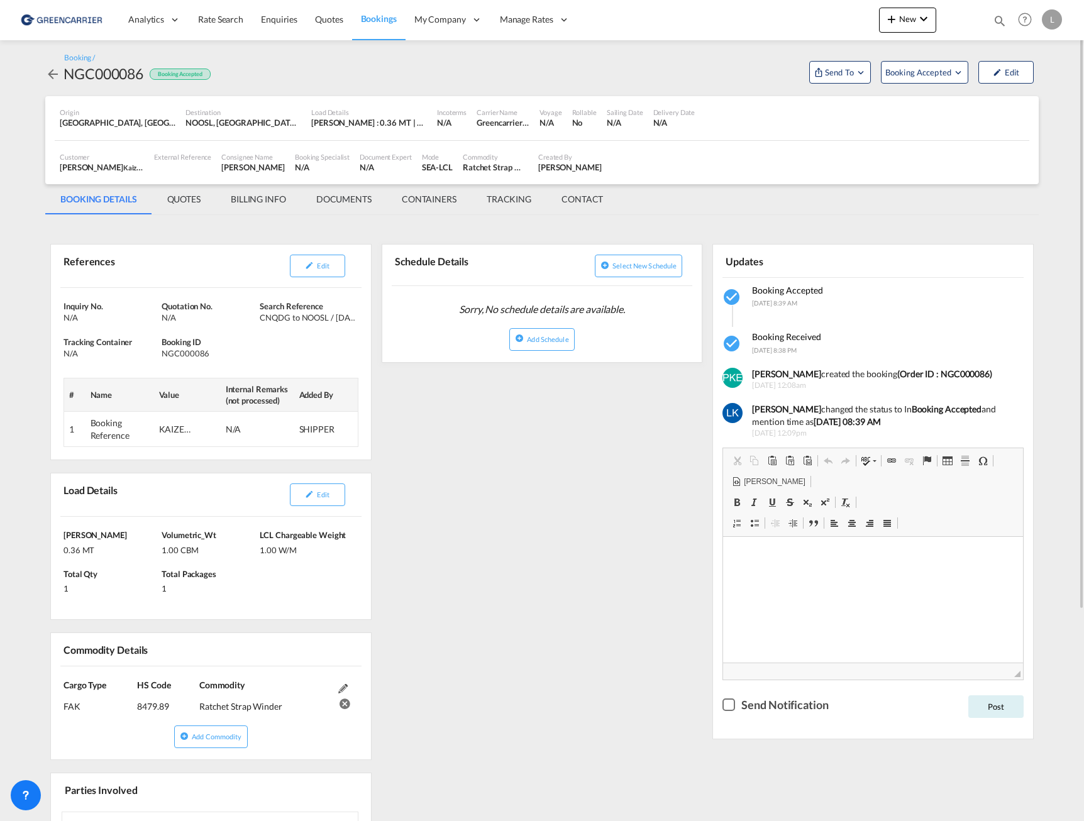
click at [194, 197] on md-tab-item "QUOTES" at bounding box center [183, 199] width 63 height 30
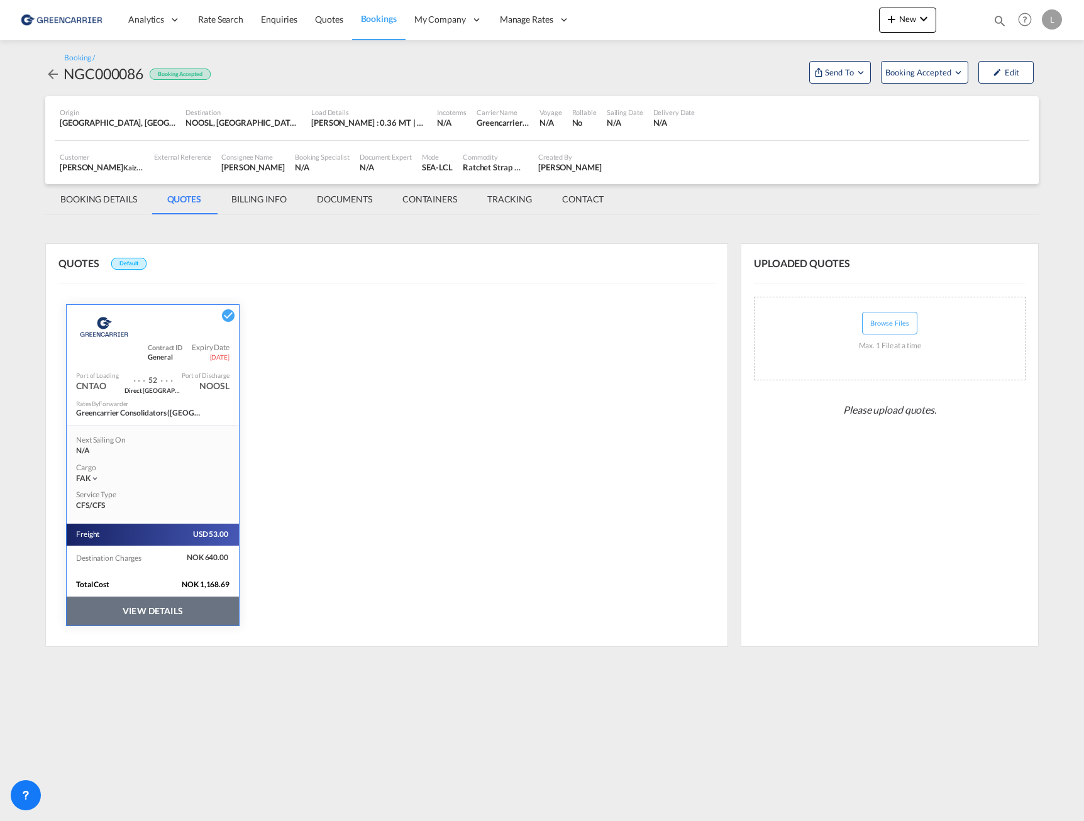
click at [266, 200] on md-tab-item "BILLING INFO" at bounding box center [258, 199] width 85 height 30
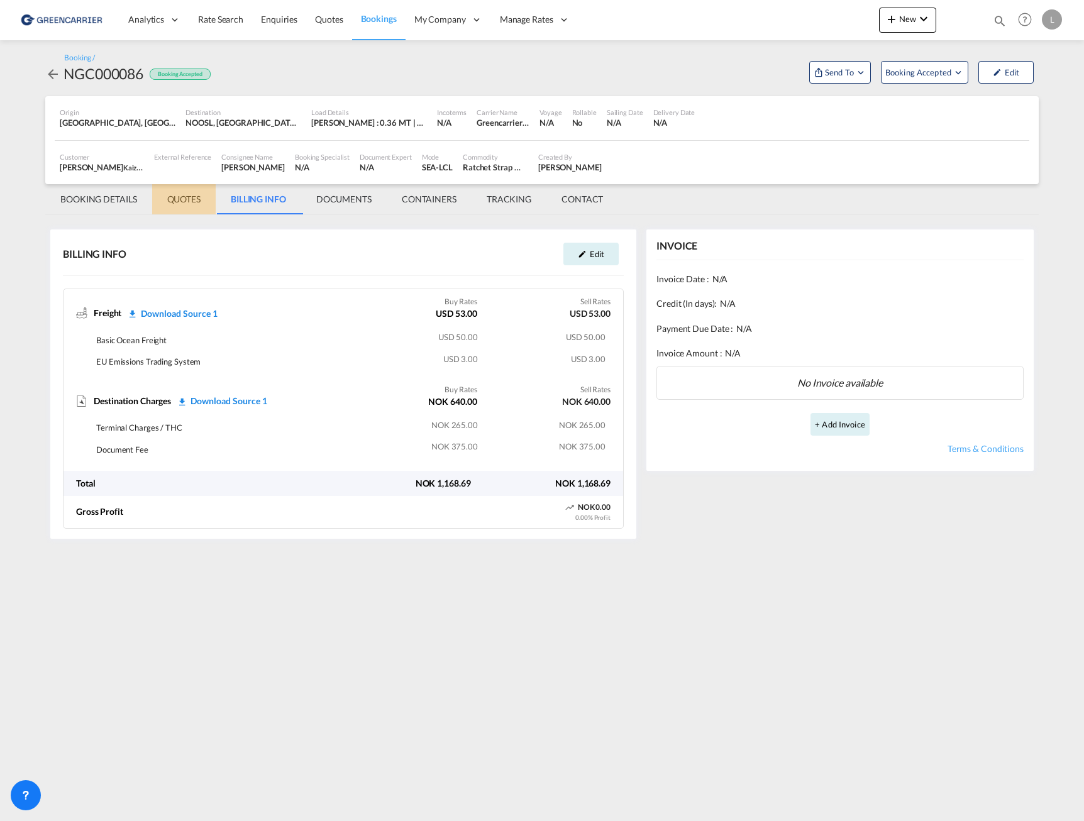
click at [202, 202] on md-tab-item "QUOTES" at bounding box center [183, 199] width 63 height 30
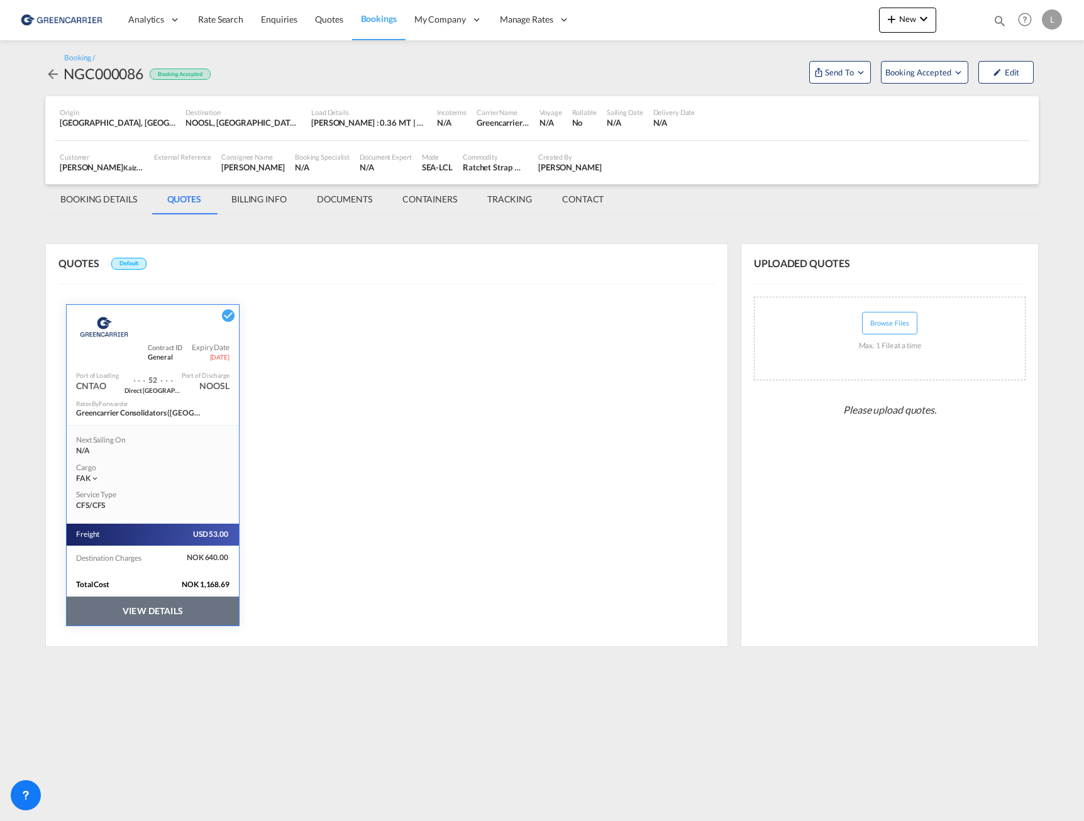
click at [124, 202] on md-tab-item "BOOKING DETAILS" at bounding box center [98, 199] width 107 height 30
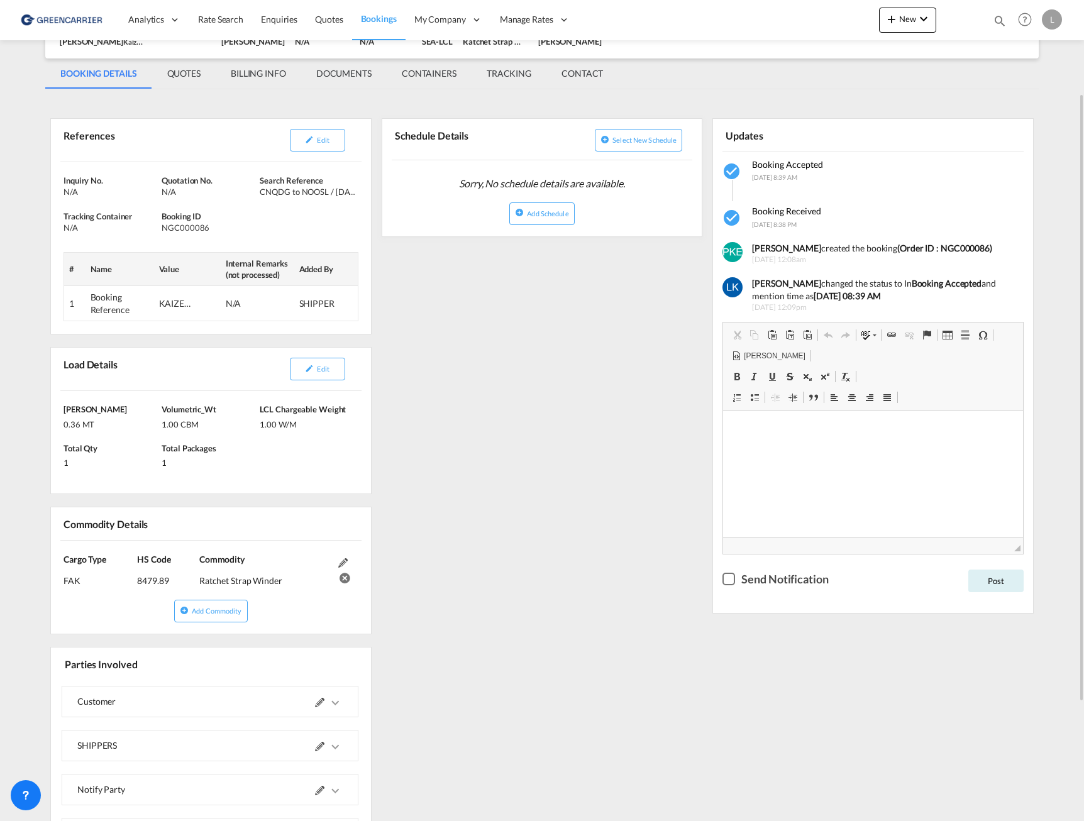
scroll to position [251, 0]
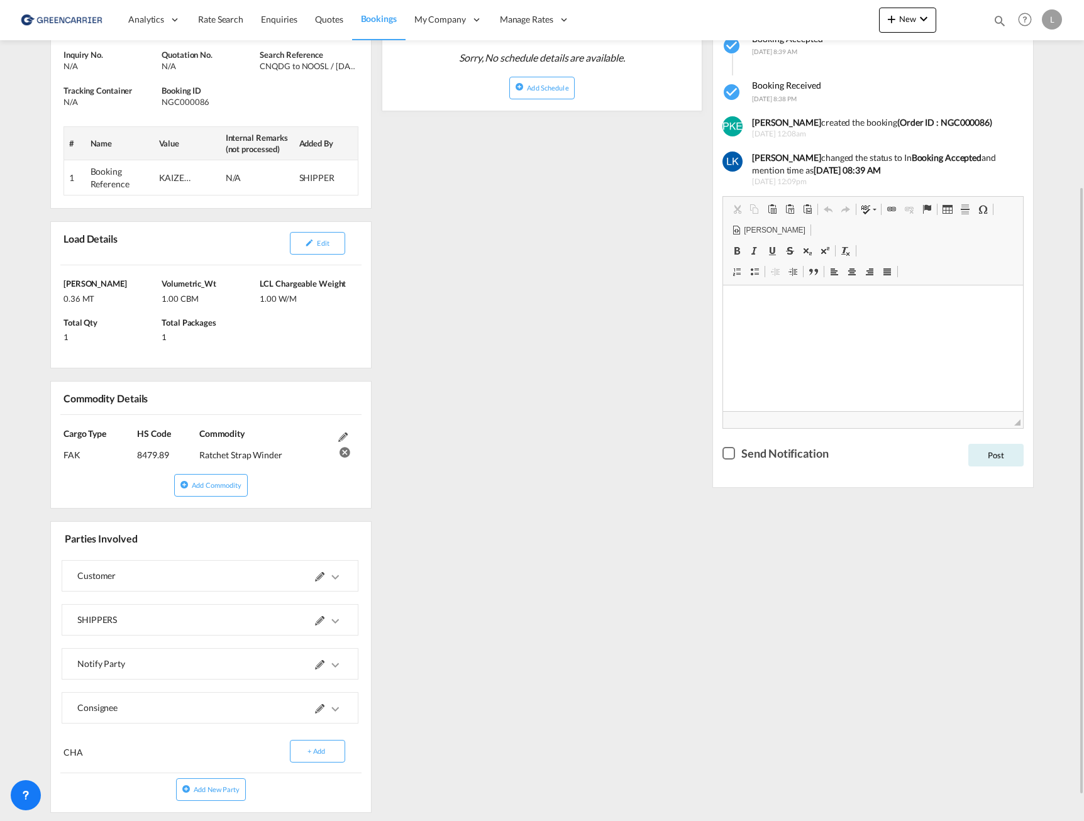
click at [331, 624] on md-icon "icons/ic_keyboard_arrow_right_black_24px.svg" at bounding box center [334, 620] width 15 height 15
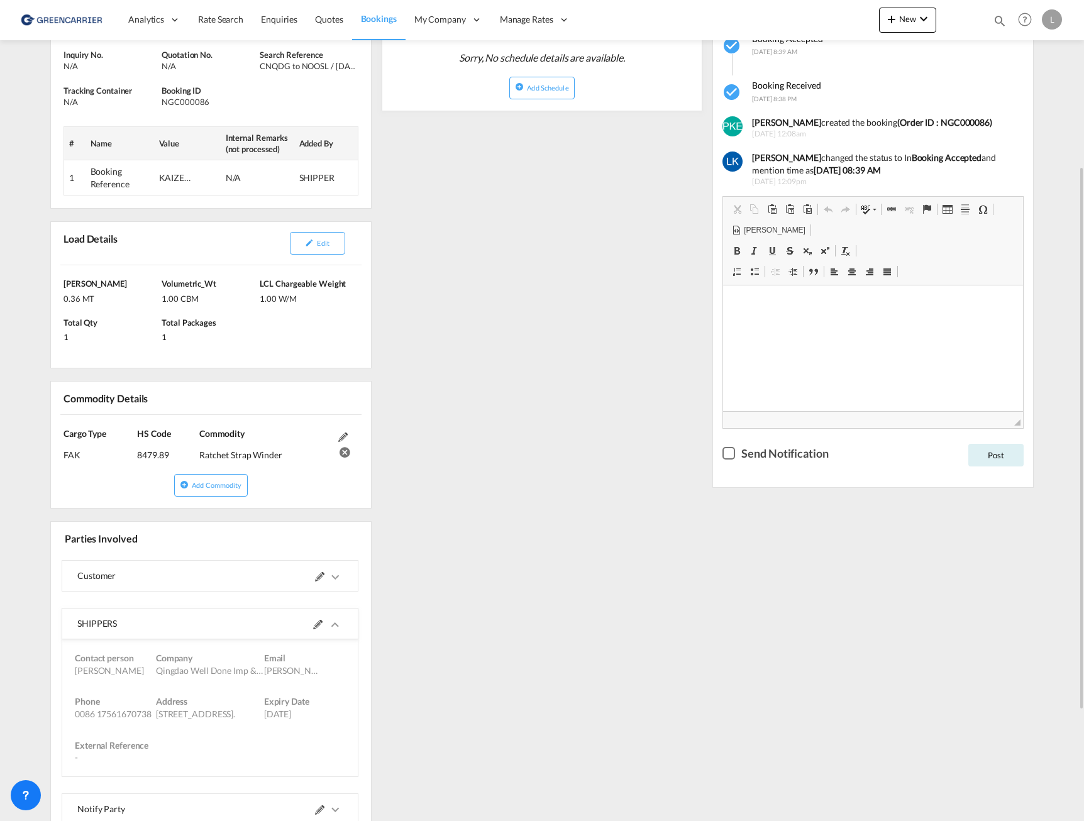
scroll to position [377, 0]
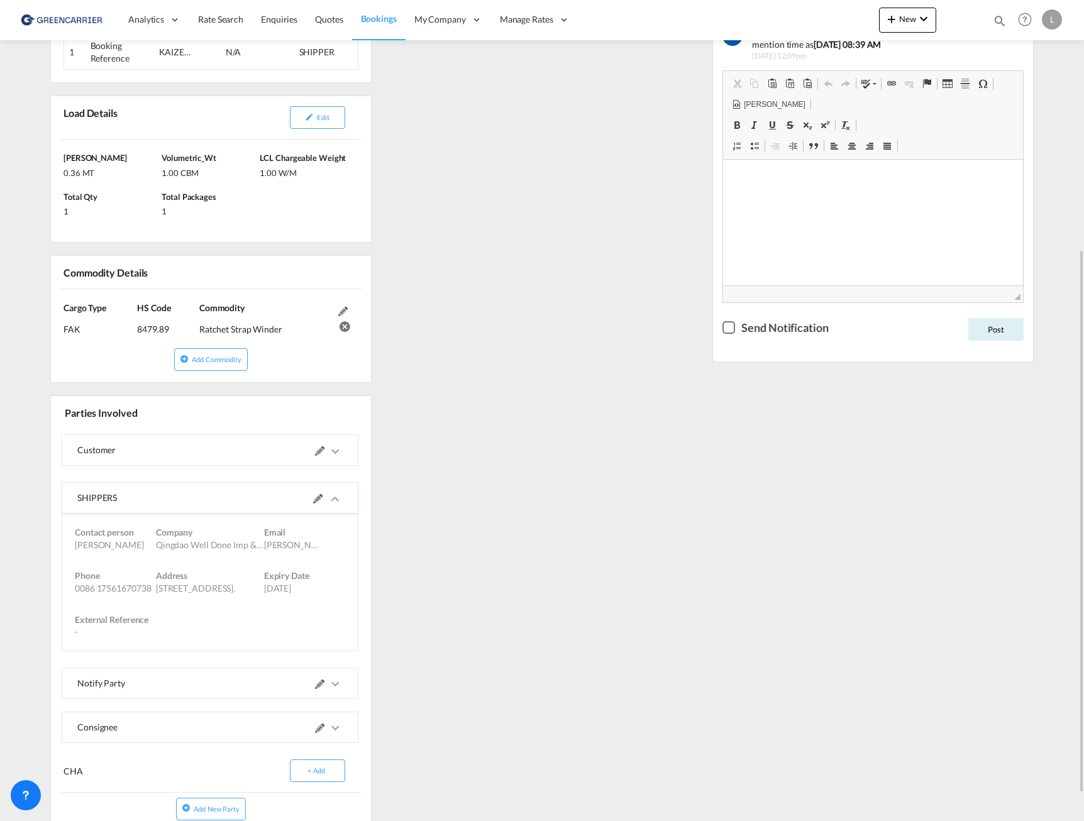
click at [318, 569] on div "Expiry Date [DATE]" at bounding box center [291, 581] width 54 height 25
click at [343, 489] on div at bounding box center [276, 498] width 133 height 30
click at [322, 494] on md-icon at bounding box center [317, 498] width 9 height 9
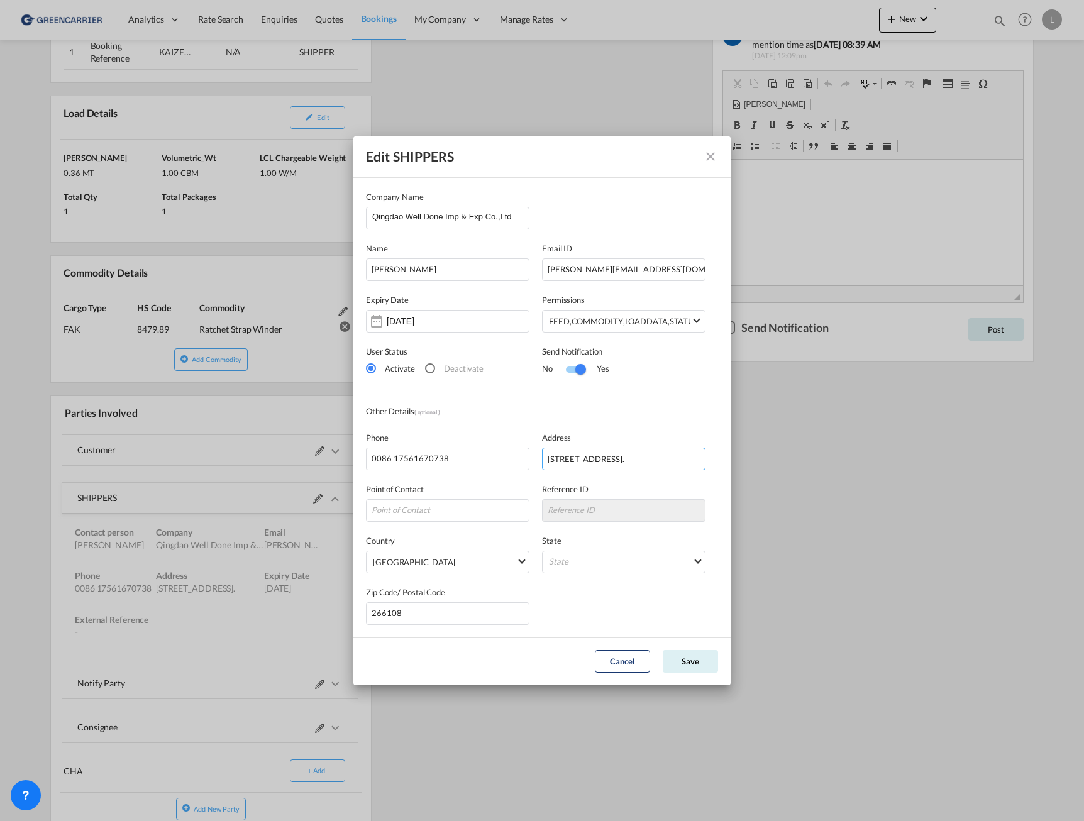
scroll to position [0, 277]
drag, startPoint x: 546, startPoint y: 459, endPoint x: 749, endPoint y: 459, distance: 203.6
click at [749, 459] on div "Edit SHIPPERS Company Name Qingdao Well Done Imp & Exp Co.,Ltd Name [PERSON_NAM…" at bounding box center [542, 410] width 1084 height 821
click at [712, 156] on md-icon "icon-close" at bounding box center [710, 156] width 15 height 15
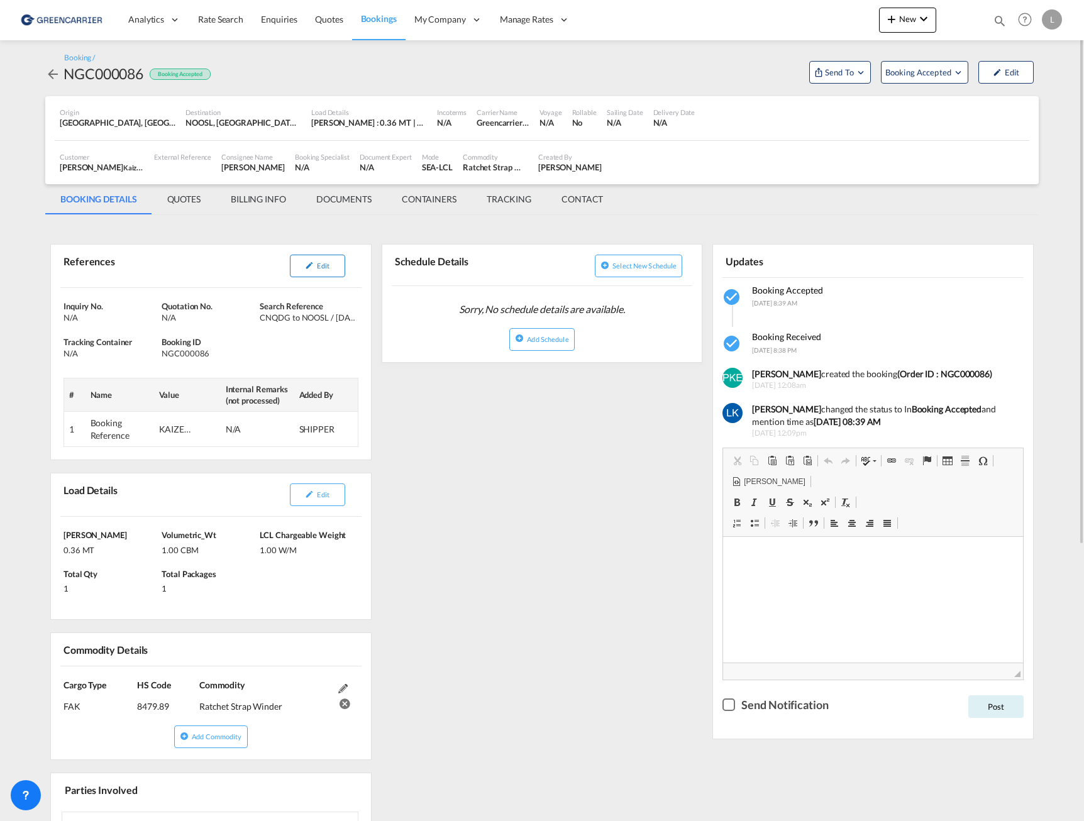
click at [329, 268] on span "Edit" at bounding box center [323, 265] width 12 height 8
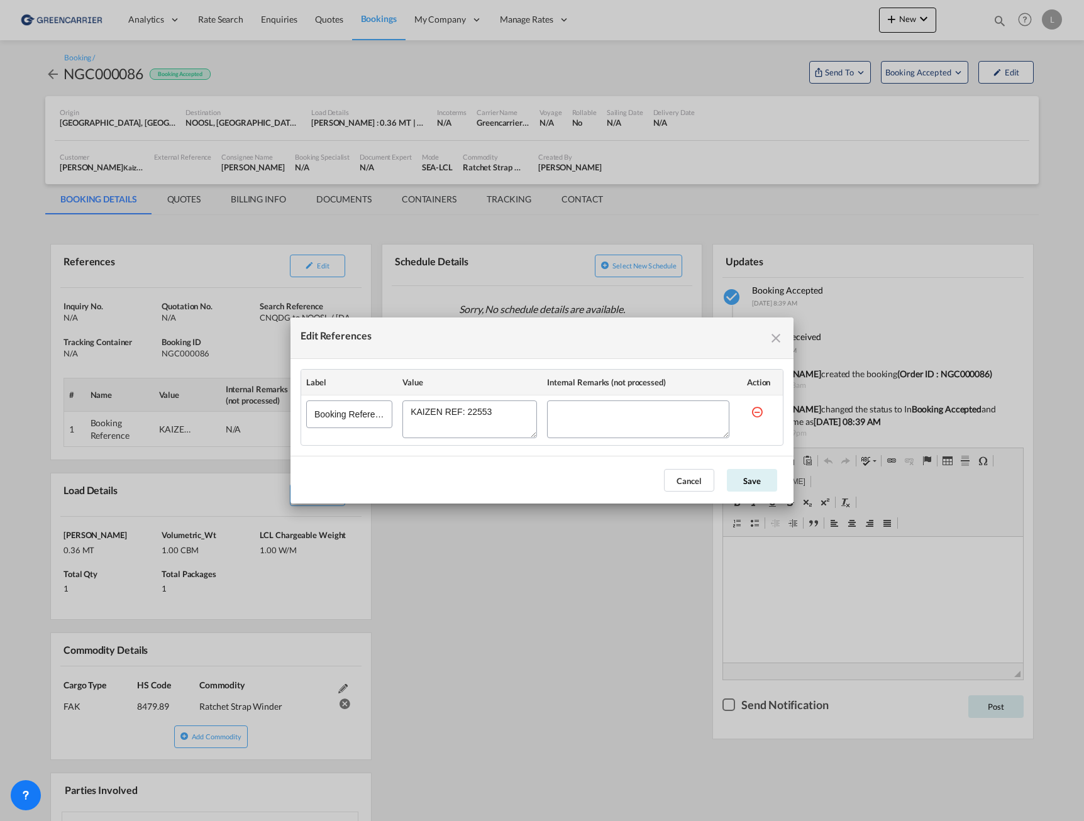
click at [779, 337] on md-icon "icon-close fg-AAA8AD cursor" at bounding box center [775, 338] width 15 height 15
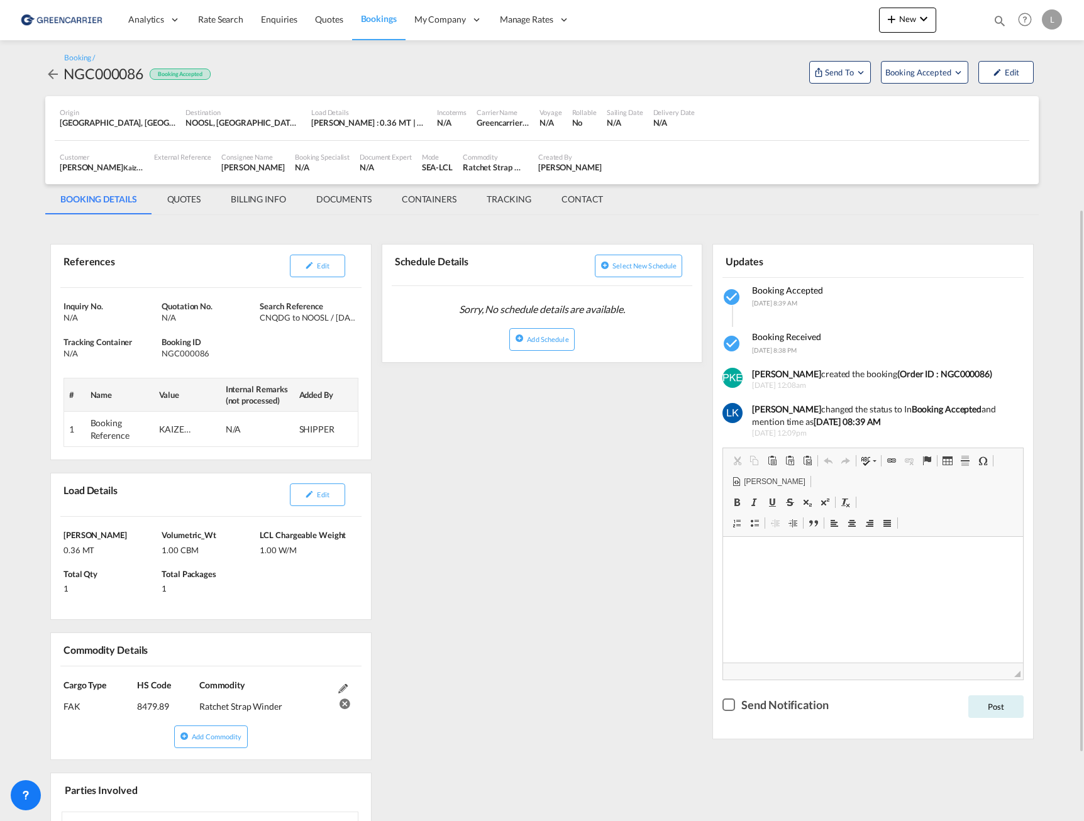
scroll to position [126, 0]
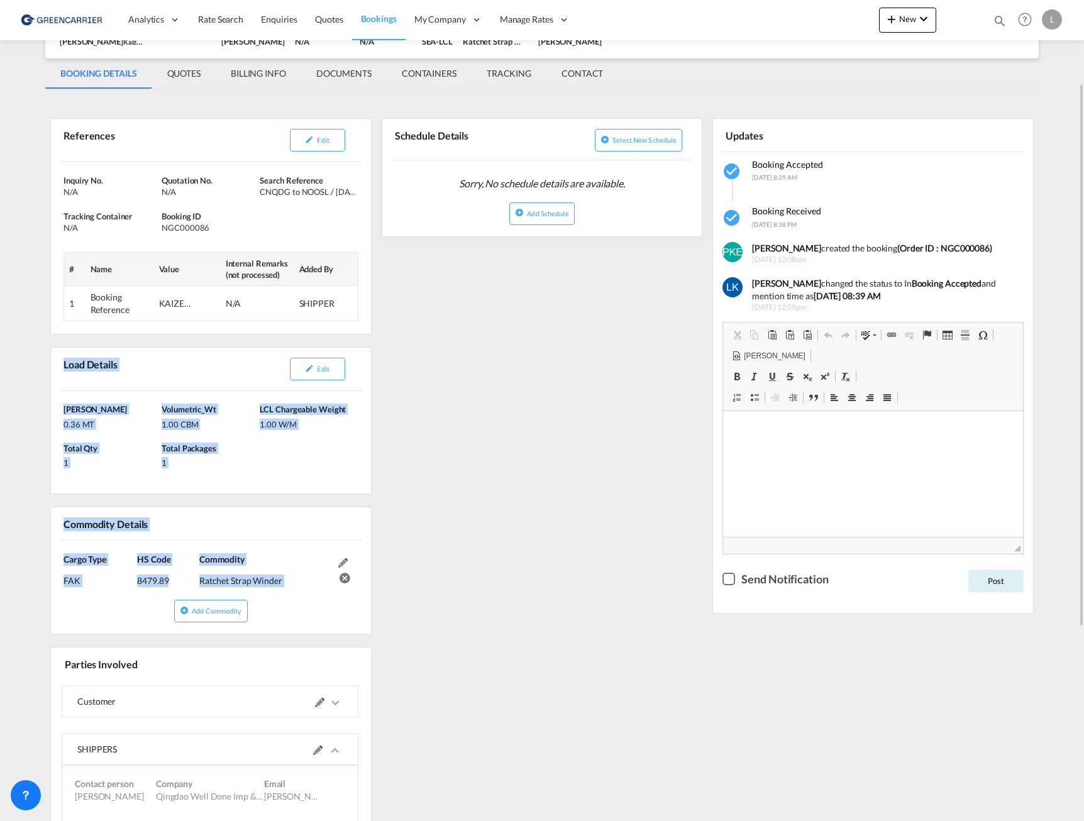
drag, startPoint x: 64, startPoint y: 351, endPoint x: 510, endPoint y: 563, distance: 494.2
click at [376, 563] on div "References Edit Inquiry No. N/A Quotation No. N/A Search Reference CNQDG to NOO…" at bounding box center [210, 595] width 331 height 988
copy div "Load Details Edit [PERSON_NAME] 0.36 MT Volumetric_Wt 1.00 CBM LCL Chargeable W…"
click at [376, 486] on div "References Edit Inquiry No. N/A Quotation No. N/A Search Reference CNQDG to NOO…" at bounding box center [210, 595] width 331 height 988
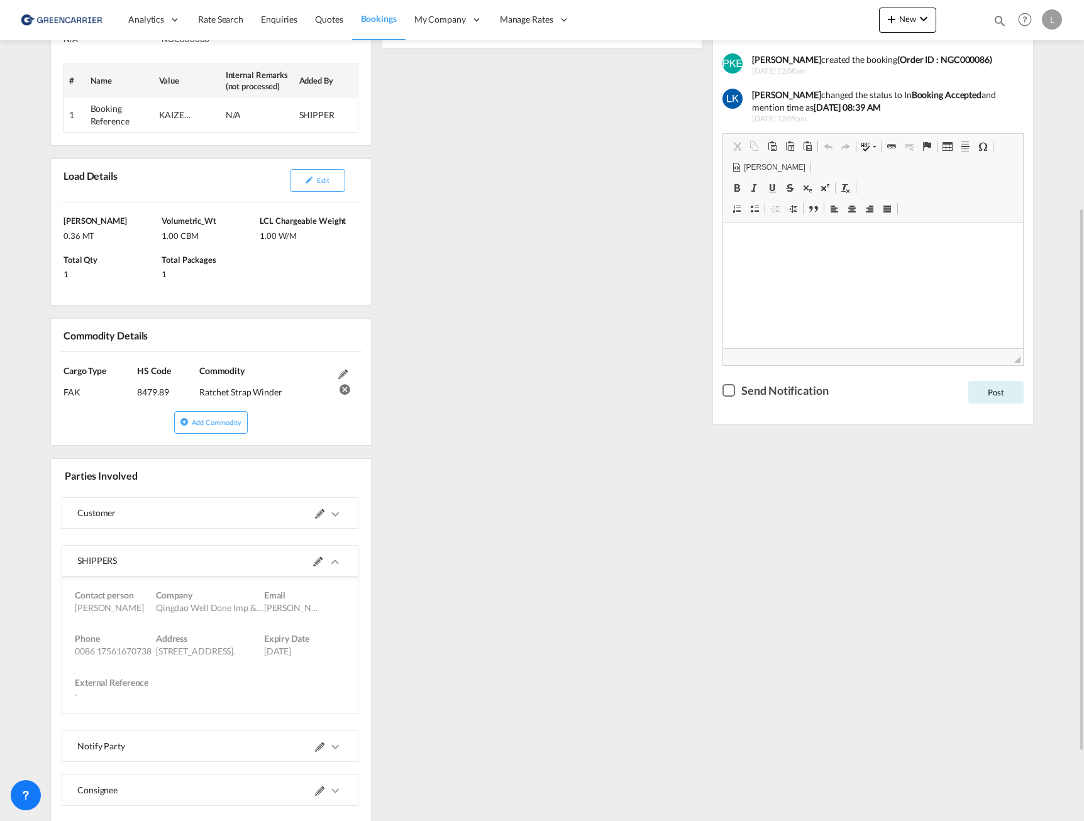
scroll to position [417, 0]
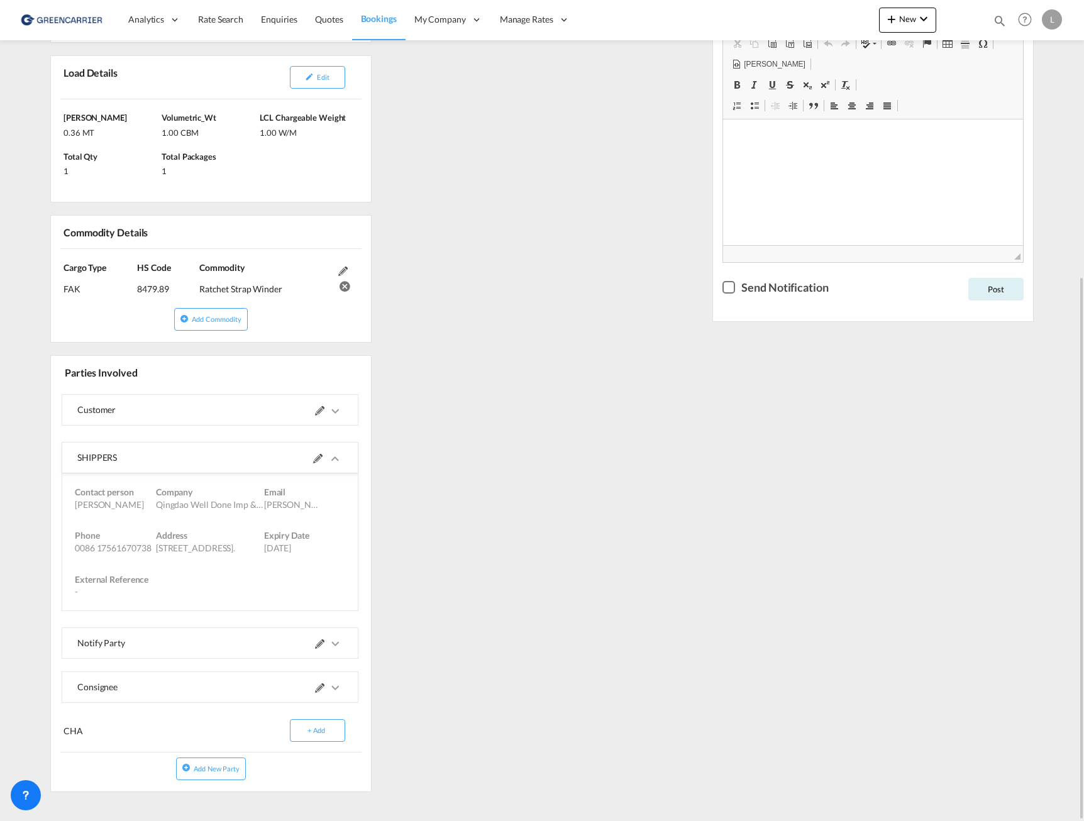
drag, startPoint x: 79, startPoint y: 448, endPoint x: 228, endPoint y: 579, distance: 198.6
click at [228, 579] on md-expansion-panel-expanded "SHIPPERS Contact person [PERSON_NAME] Company Qingdao Well Done Imp & Exp Co.,L…" at bounding box center [209, 526] width 295 height 168
copy md-expansion-panel-expanded "SHIPPERS Contact person [PERSON_NAME] Company Qingdao Well Done Imp & Exp Co.,L…"
click at [343, 680] on md-icon "icons/ic_keyboard_arrow_right_black_24px.svg" at bounding box center [334, 687] width 15 height 15
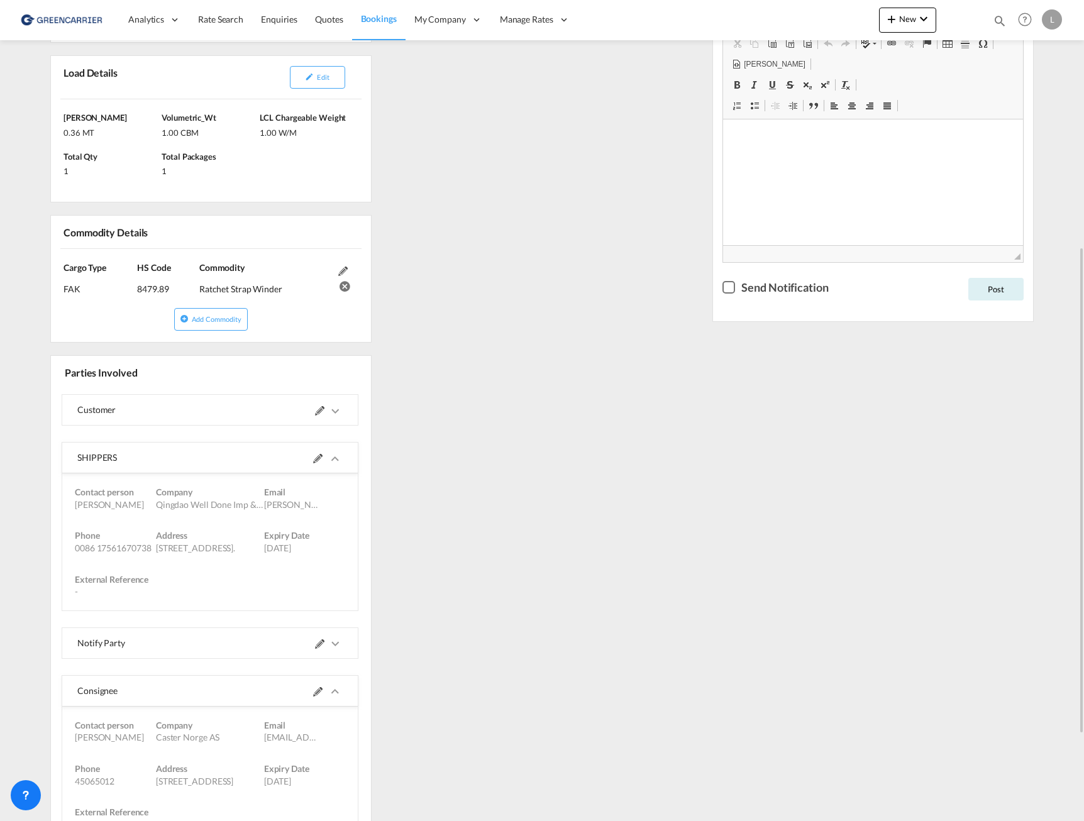
scroll to position [563, 0]
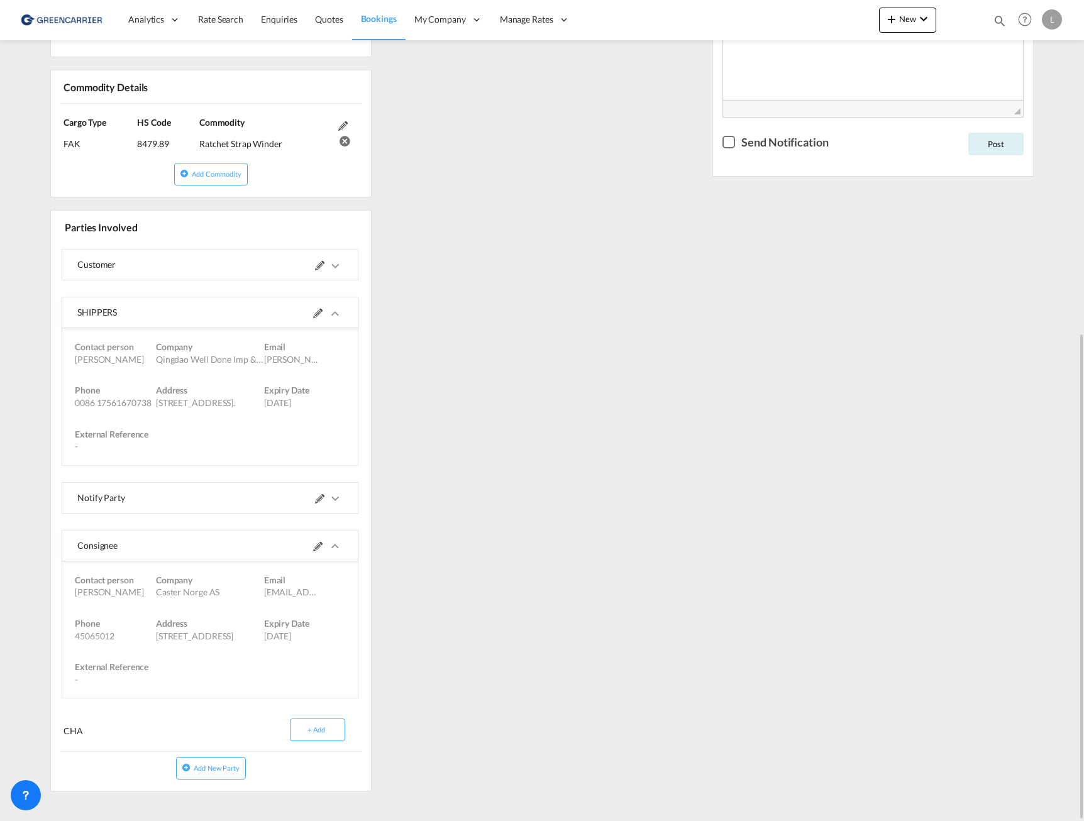
drag, startPoint x: 78, startPoint y: 530, endPoint x: 296, endPoint y: 677, distance: 263.0
click at [296, 677] on md-expansion-panel-expanded "Consignee Contact person [PERSON_NAME] Company Caster Norge AS Email [EMAIL_ADD…" at bounding box center [209, 614] width 295 height 168
copy md-expansion-panel-expanded "Consignee Contact person [PERSON_NAME] Company Caster [GEOGRAPHIC_DATA] AS Emai…"
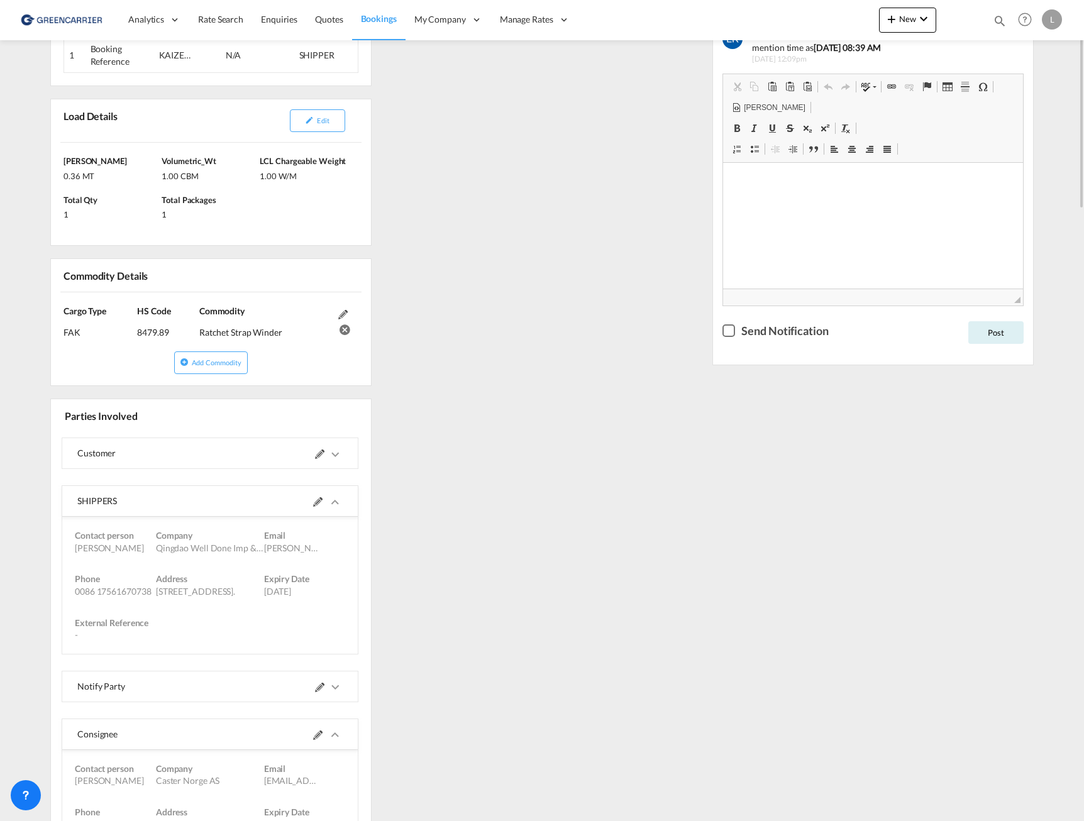
scroll to position [0, 0]
